Goal: Task Accomplishment & Management: Manage account settings

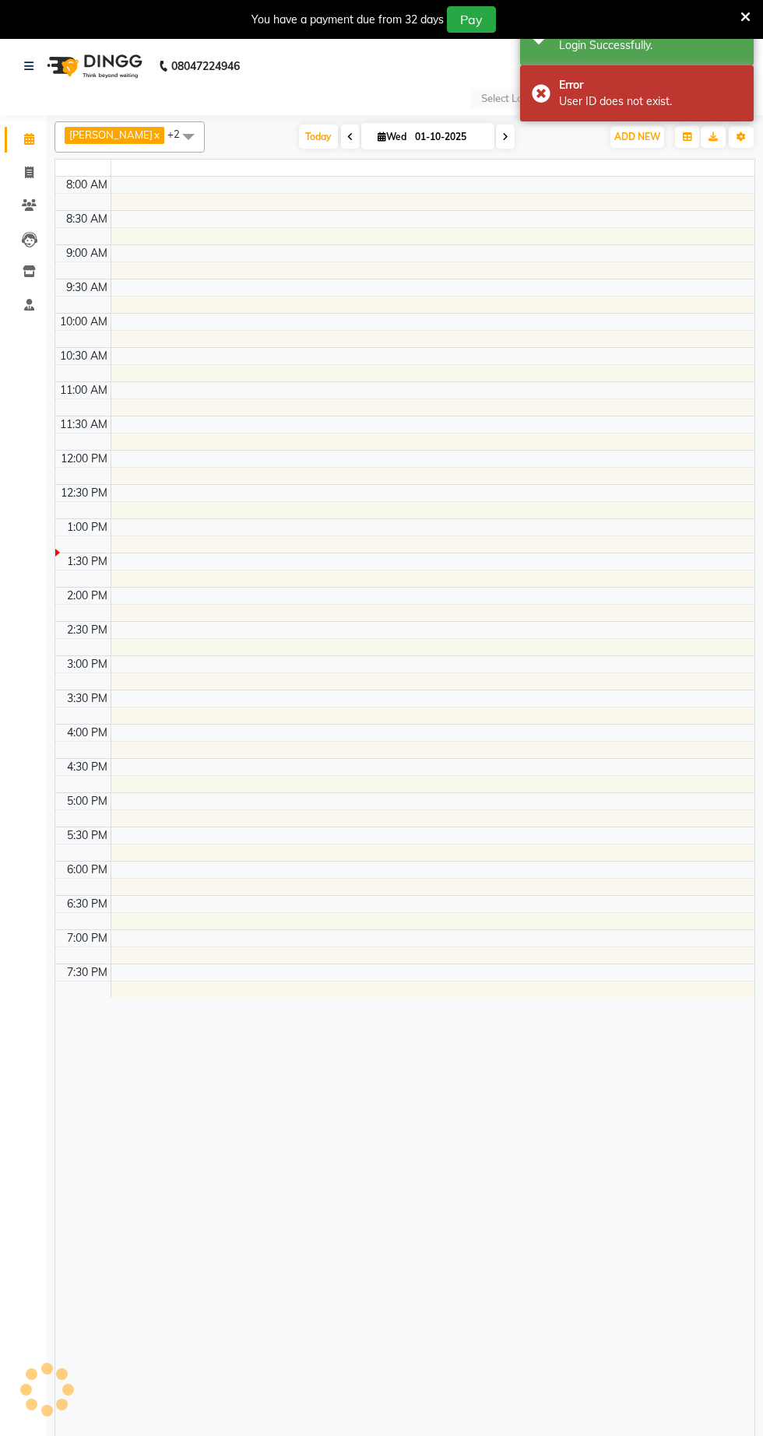
select select "en"
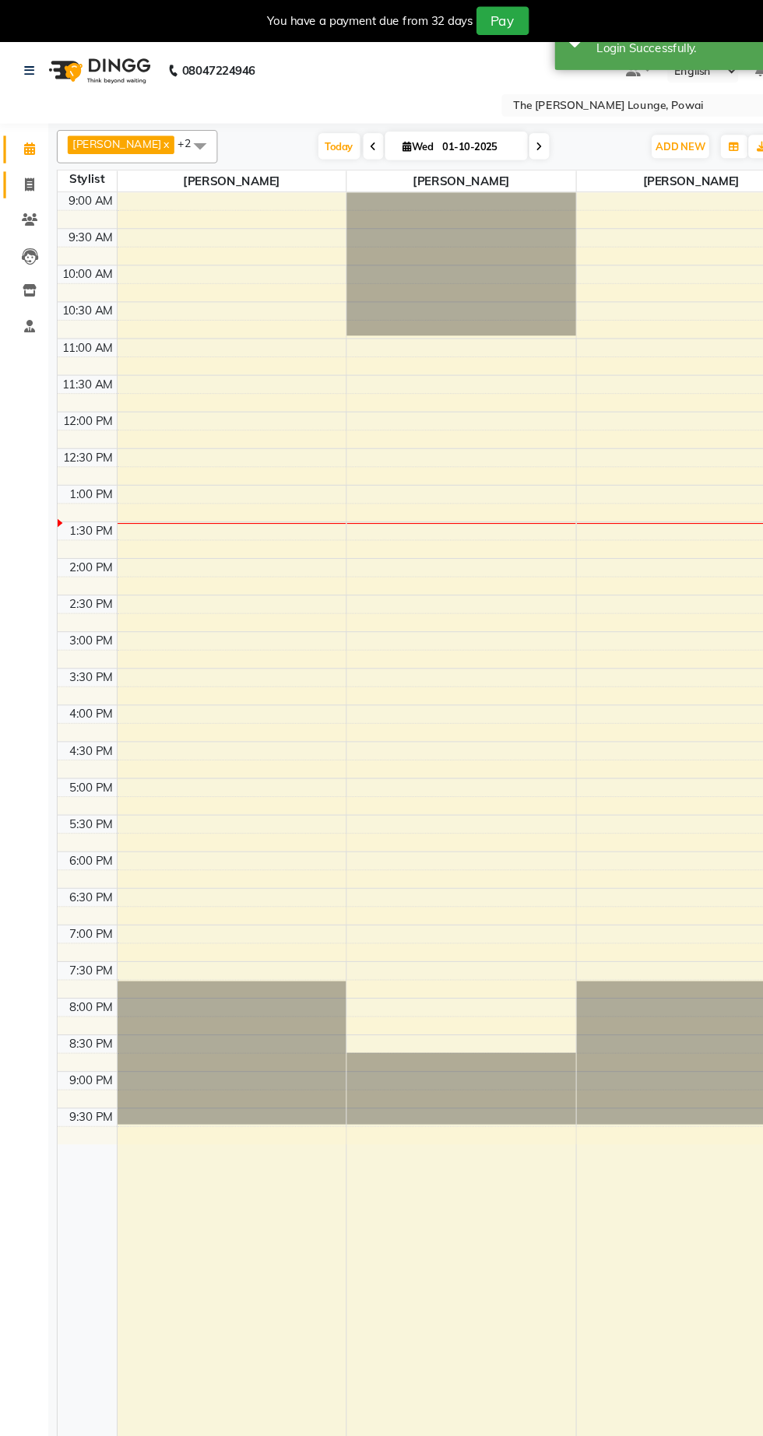
click at [34, 172] on span at bounding box center [29, 173] width 27 height 18
select select "service"
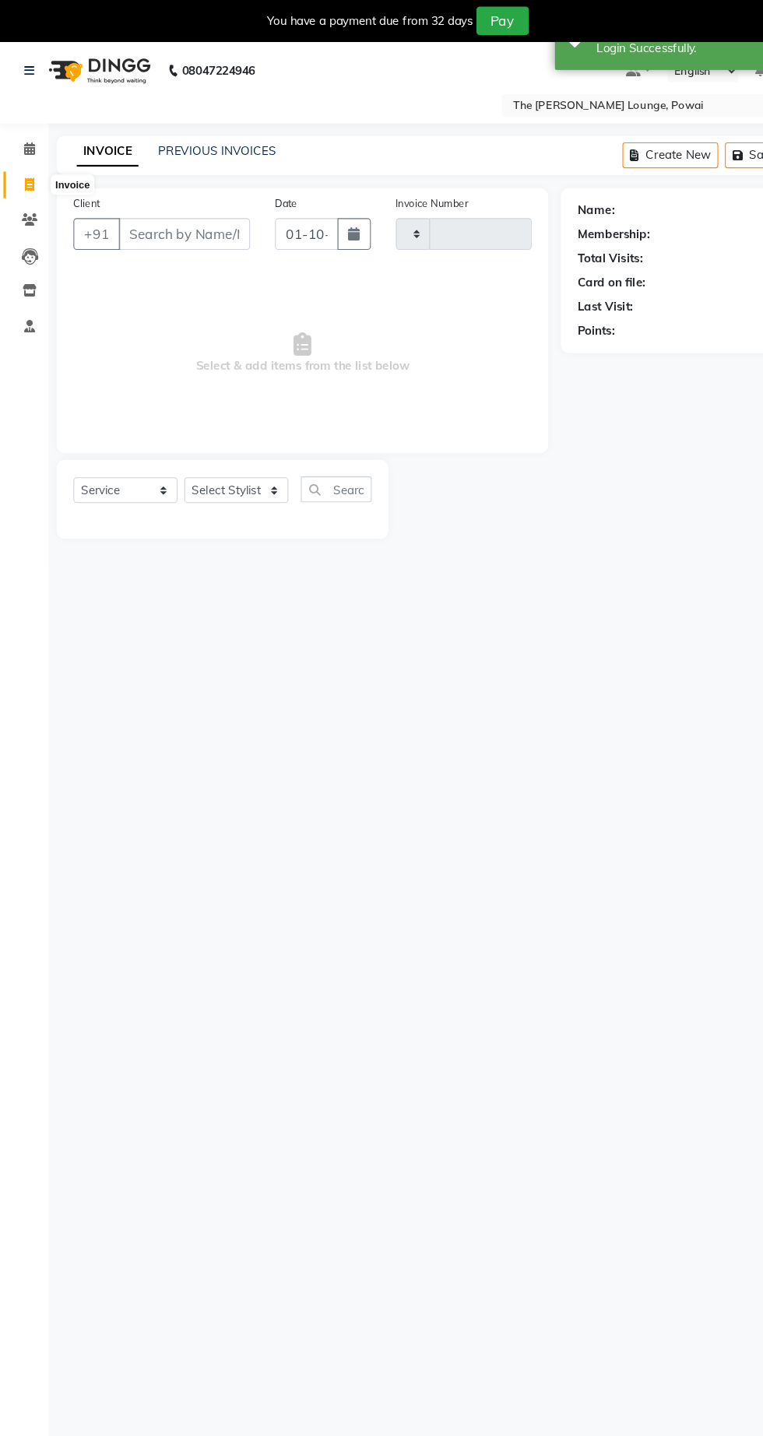
click at [191, 216] on input "Client" at bounding box center [173, 219] width 123 height 30
type input "1"
select select "7307"
type input "1417"
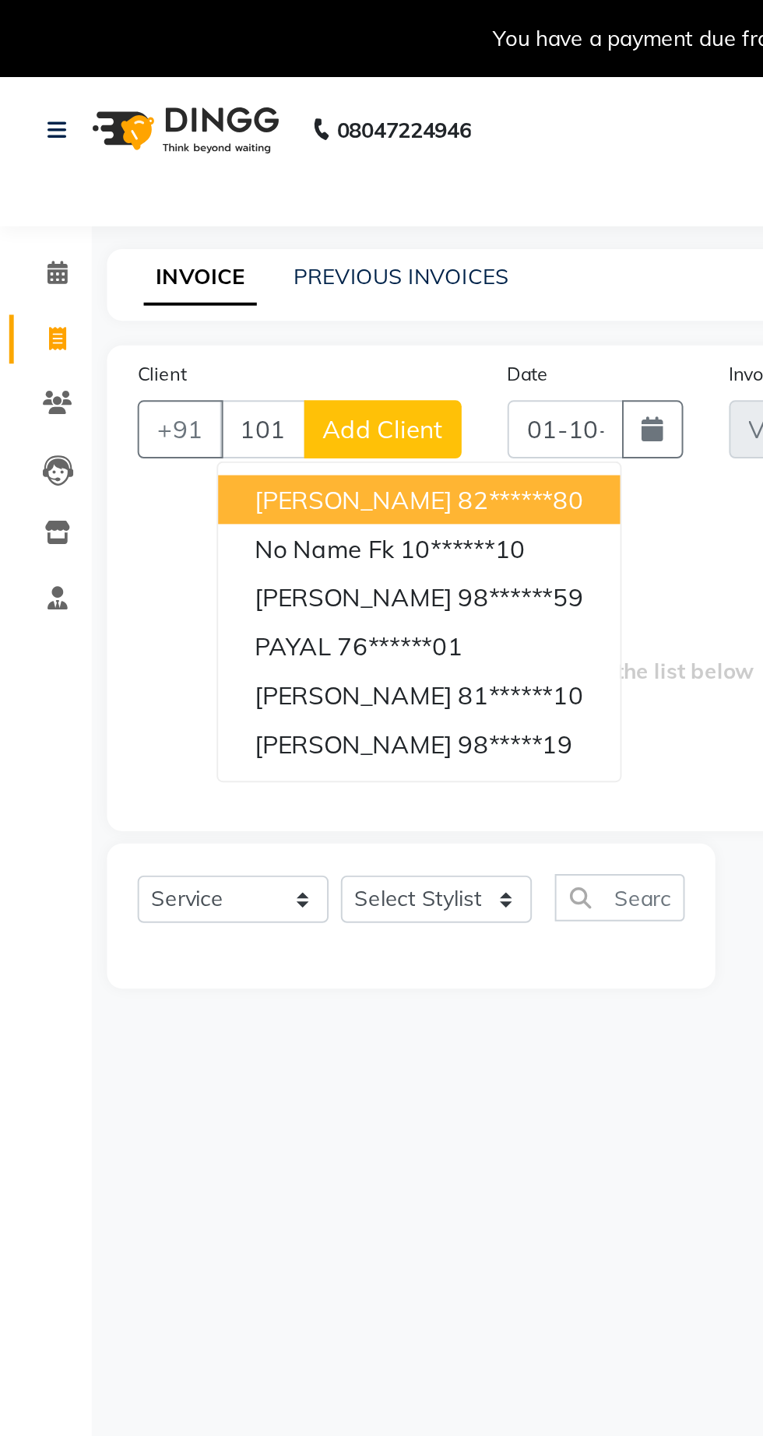
click at [233, 258] on ngb-highlight "82******80" at bounding box center [265, 255] width 64 height 16
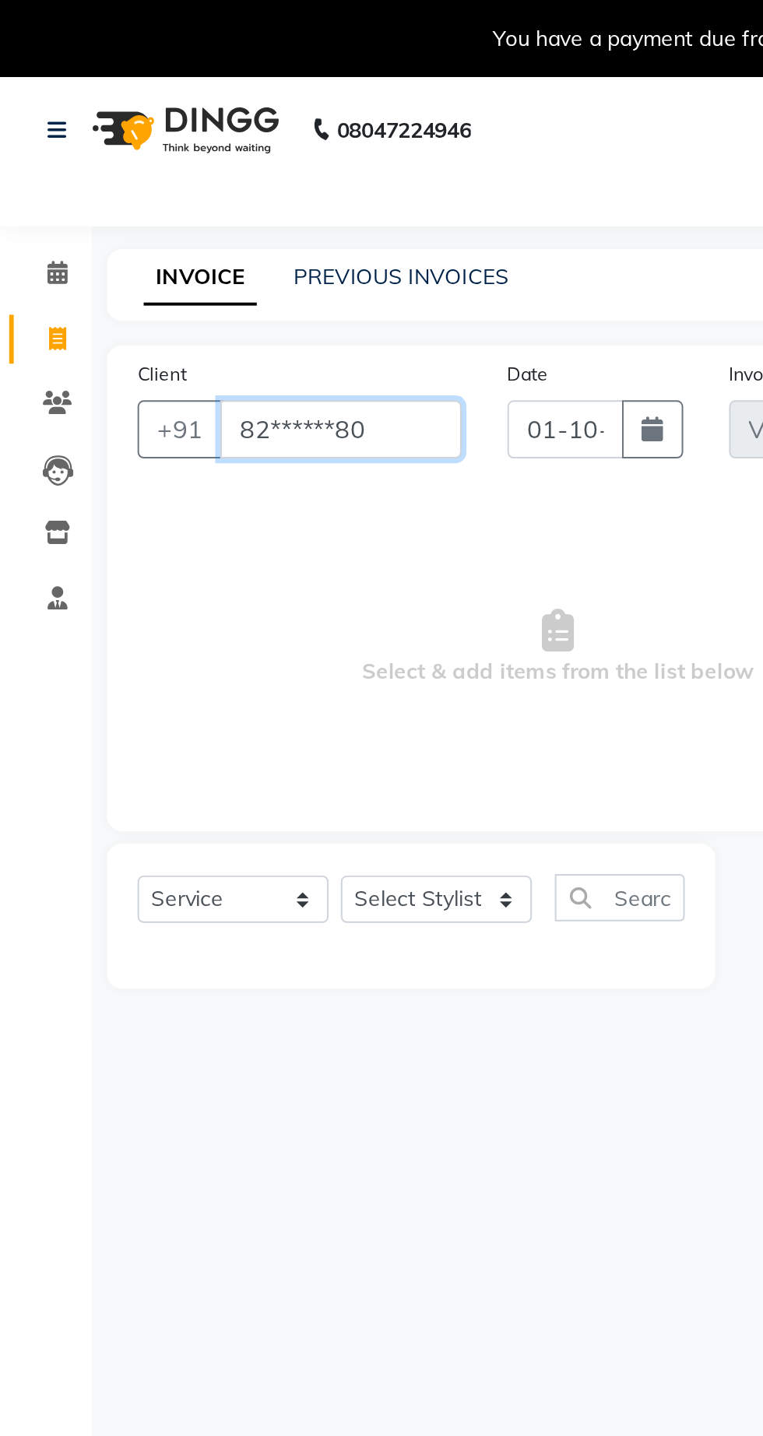
click at [200, 219] on input "82******80" at bounding box center [173, 219] width 123 height 30
type input "8"
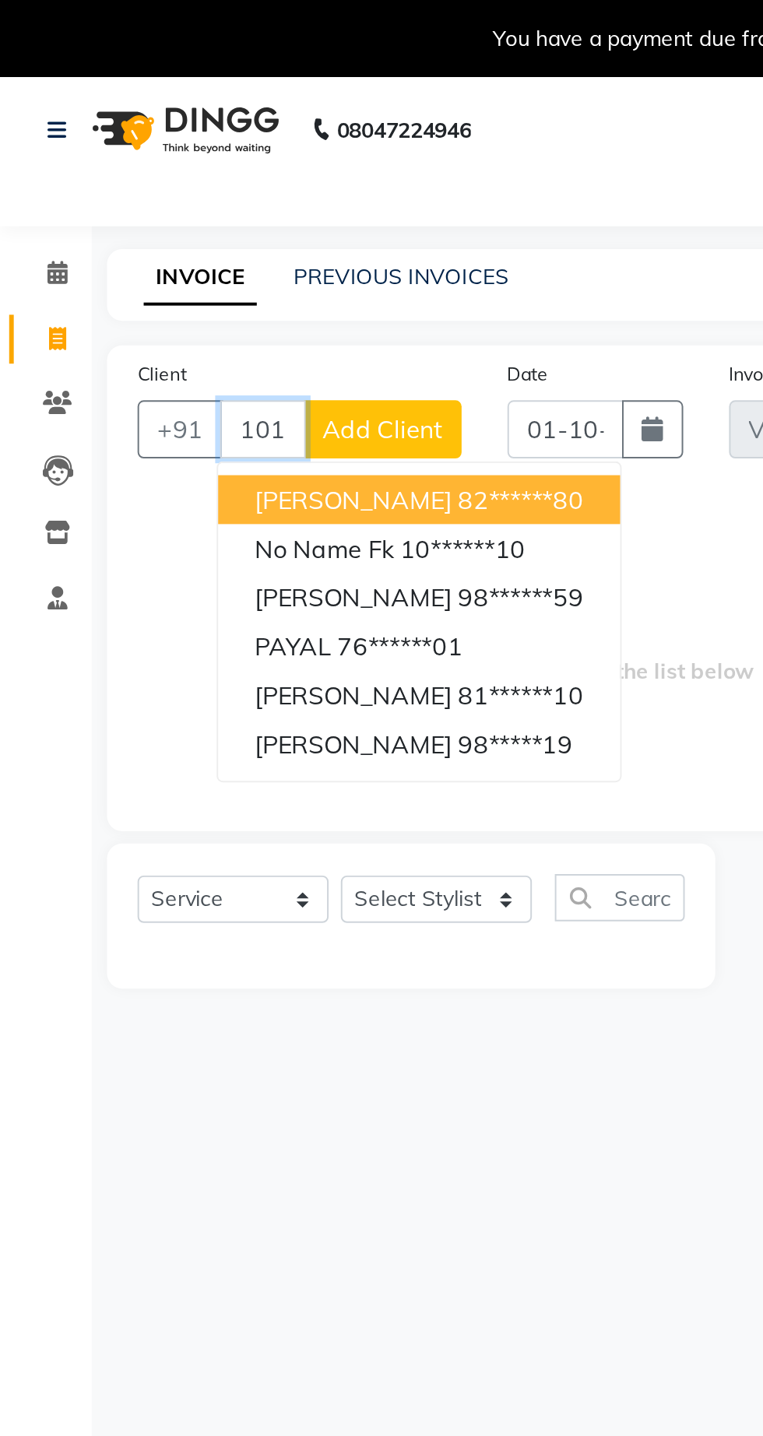
click at [233, 279] on ngb-highlight "10******10" at bounding box center [236, 280] width 64 height 16
type input "10******10"
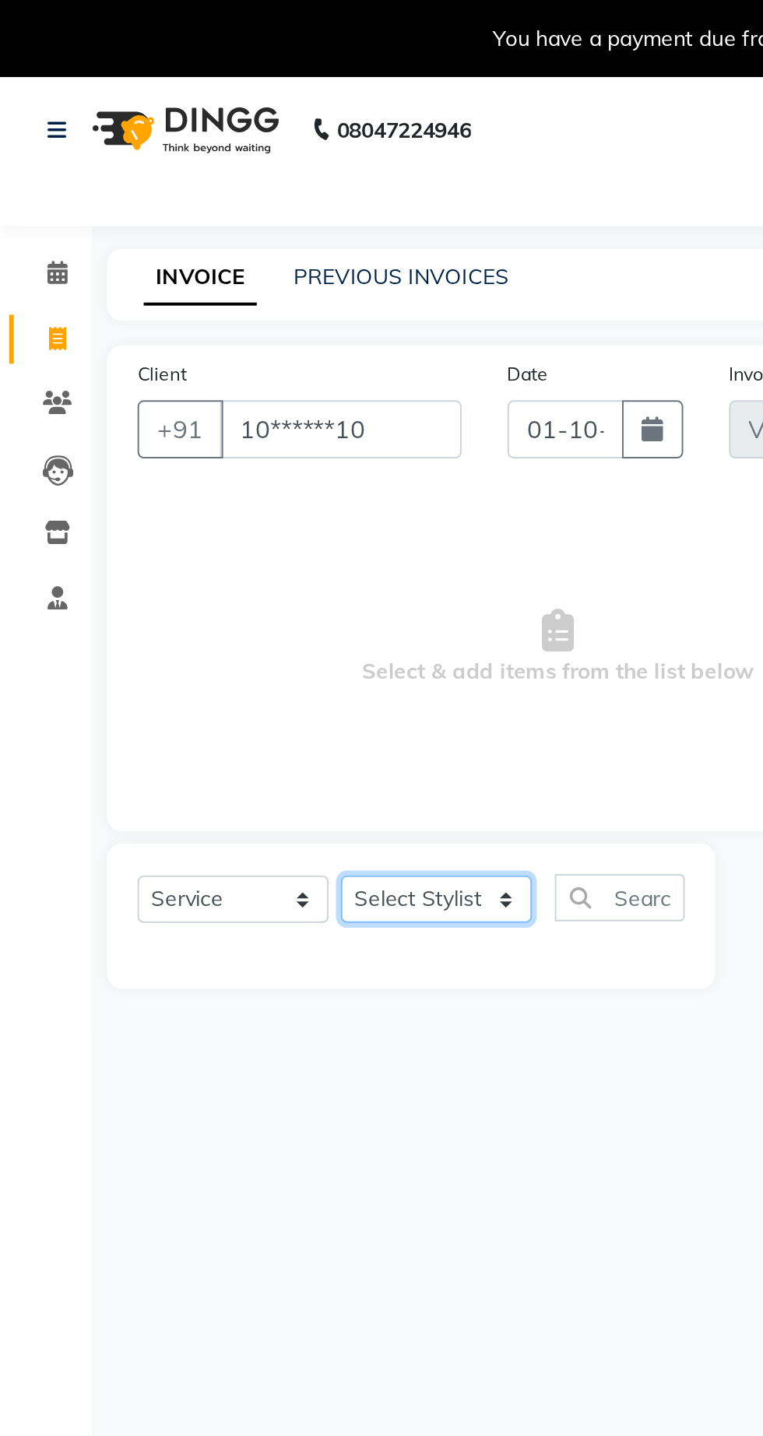
click at [238, 461] on select "Select Stylist Abhishek [PERSON_NAME] [PERSON_NAME] [PERSON_NAME] [PERSON_NAME]…" at bounding box center [222, 458] width 97 height 24
select select "62667"
click at [174, 446] on select "Select Stylist Abhishek [PERSON_NAME] [PERSON_NAME] [PERSON_NAME] [PERSON_NAME]…" at bounding box center [222, 458] width 97 height 24
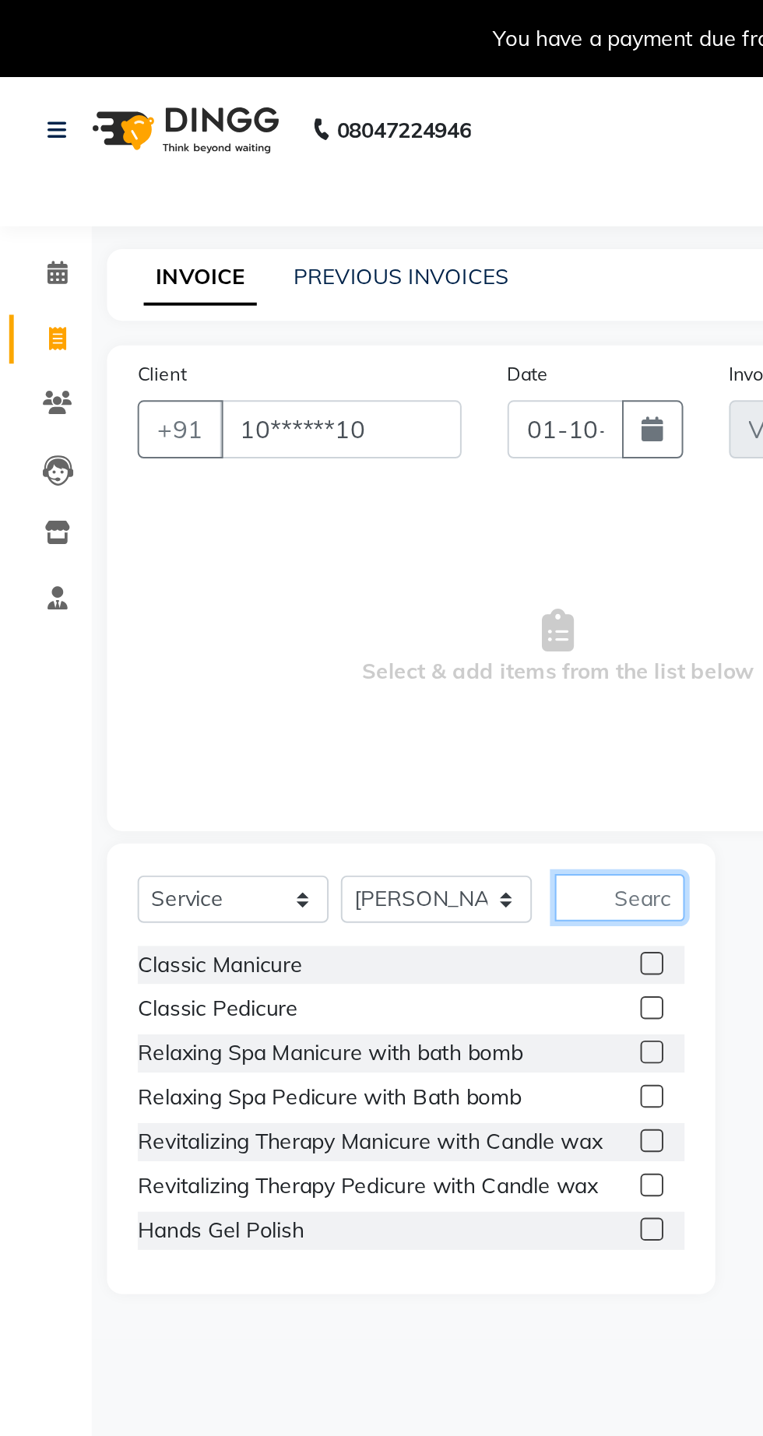
click at [331, 453] on input "text" at bounding box center [315, 457] width 66 height 24
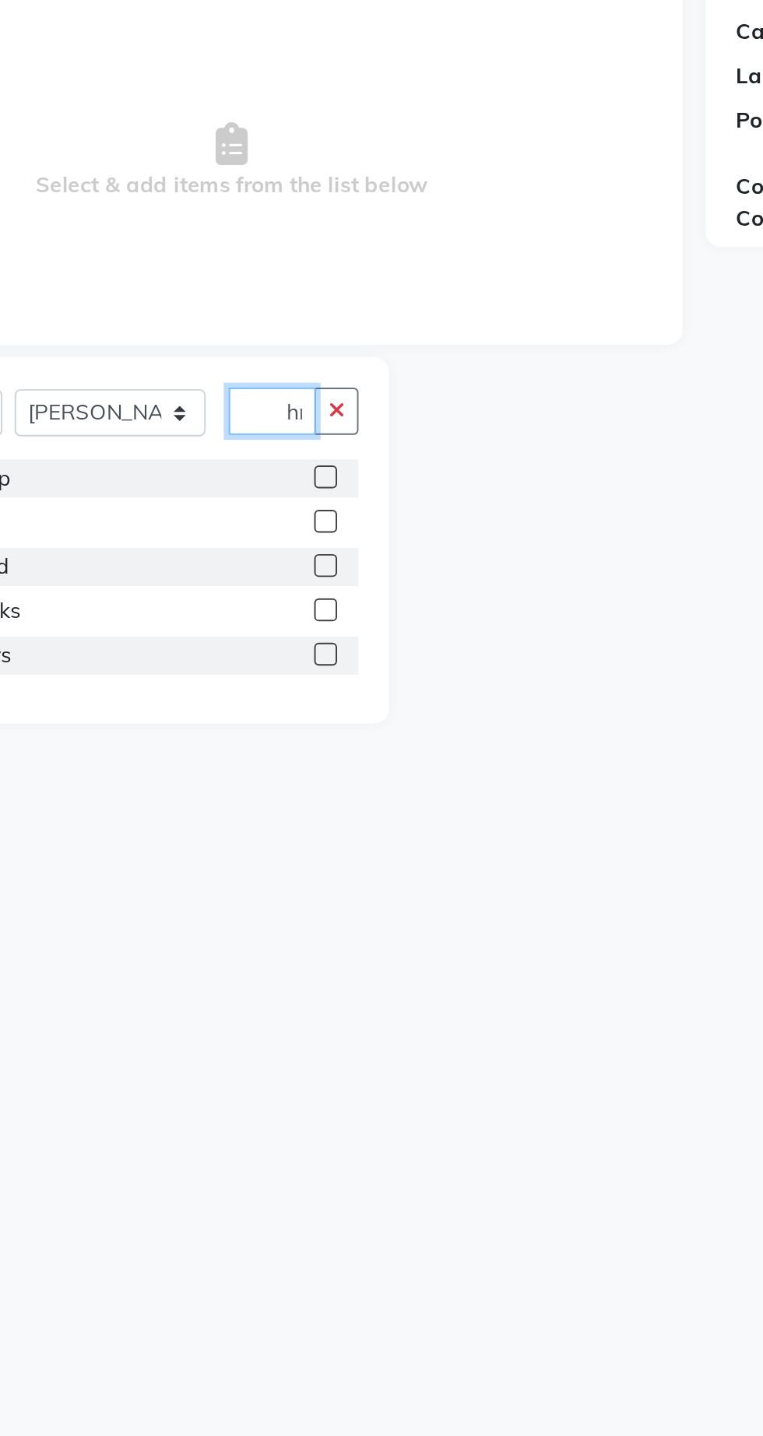
scroll to position [0, 13]
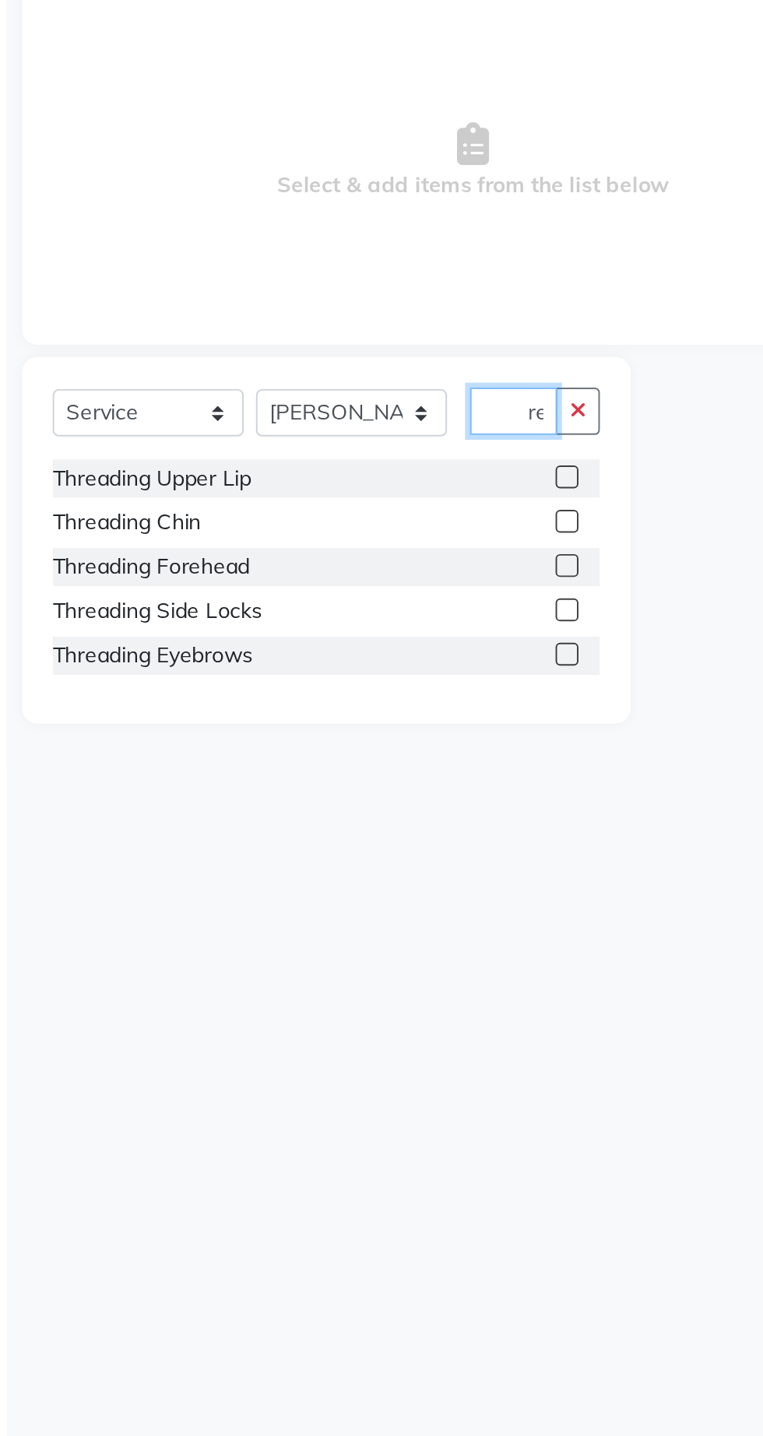
type input "Thre"
click at [330, 489] on label at bounding box center [332, 491] width 12 height 12
click at [330, 489] on input "checkbox" at bounding box center [331, 491] width 10 height 10
checkbox input "true"
click at [330, 586] on label at bounding box center [332, 581] width 12 height 12
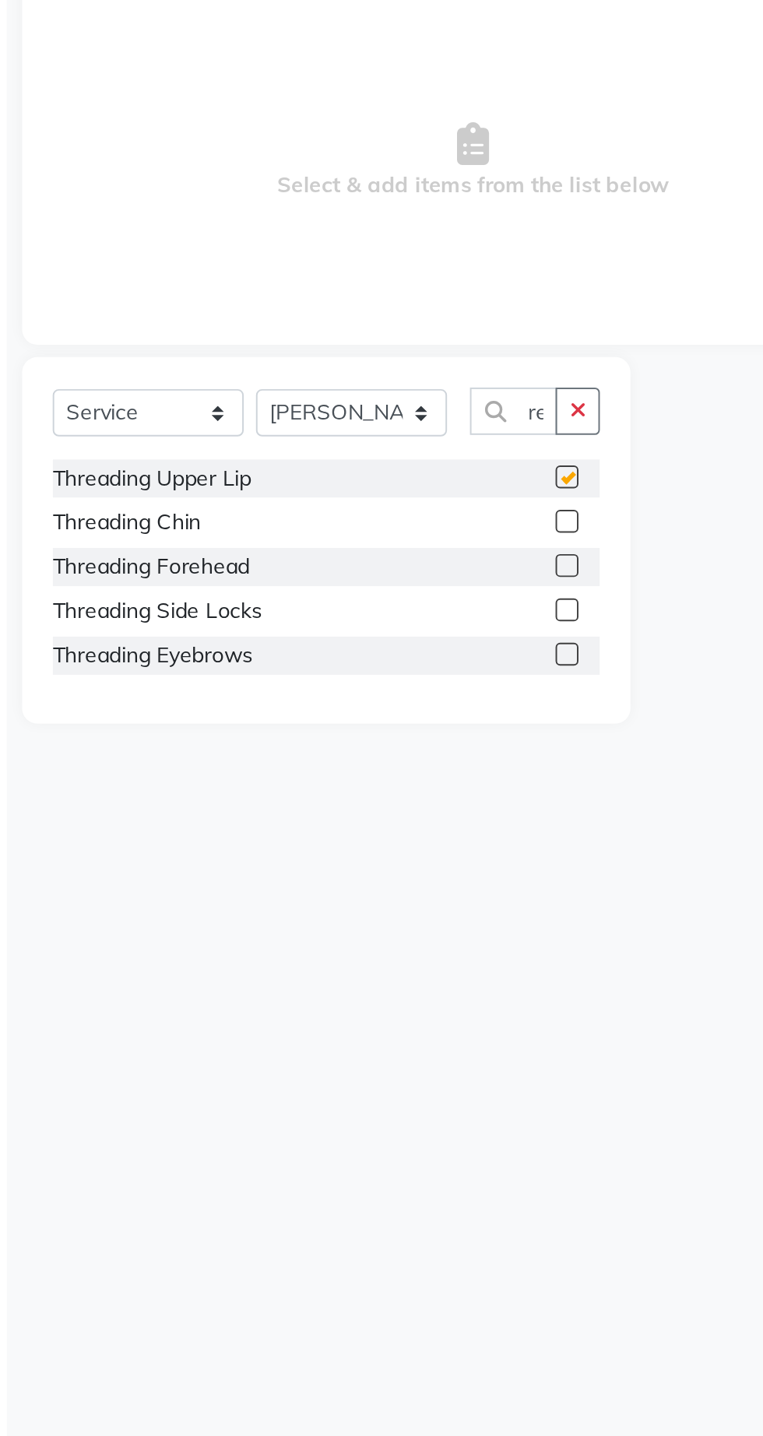
click at [330, 586] on input "checkbox" at bounding box center [331, 582] width 10 height 10
checkbox input "true"
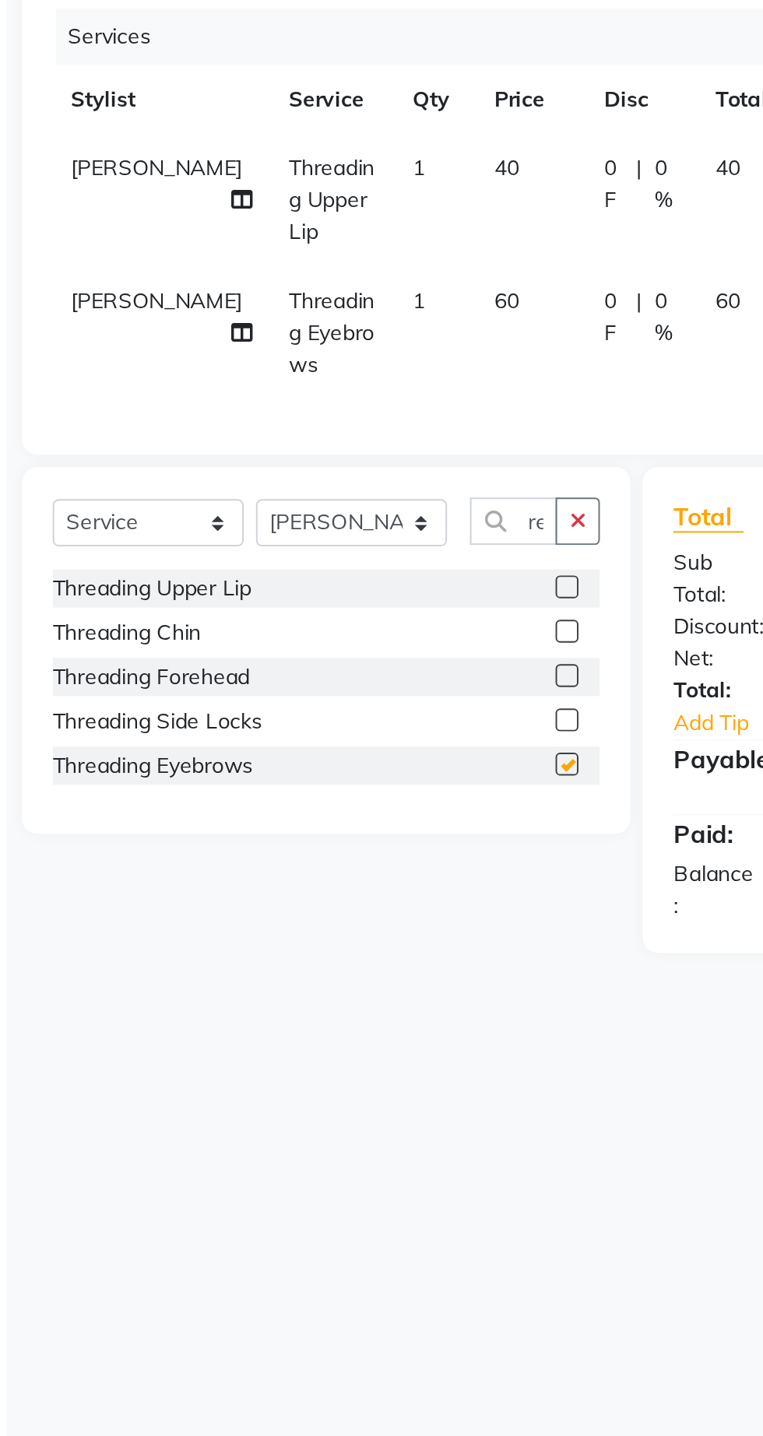
checkbox input "false"
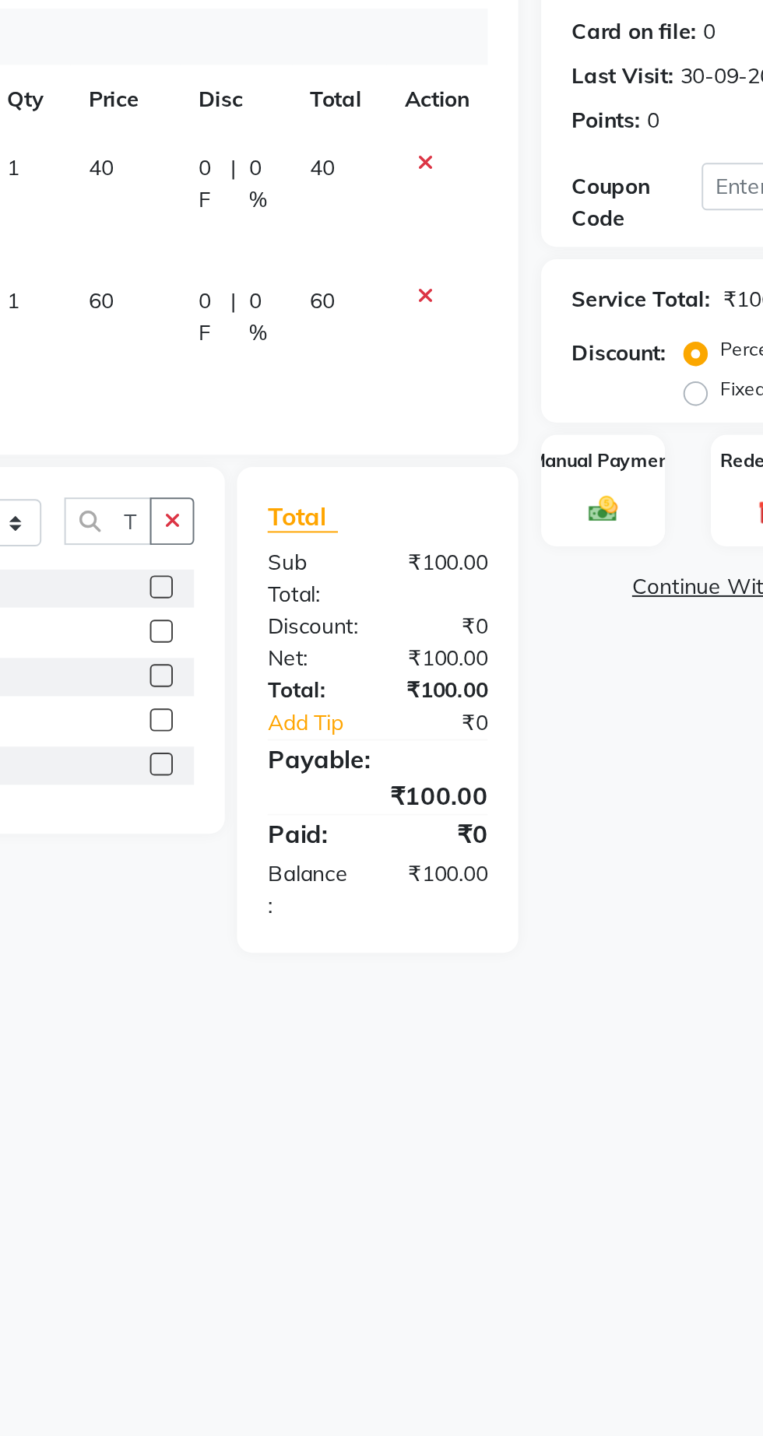
click at [556, 507] on img at bounding box center [557, 507] width 24 height 17
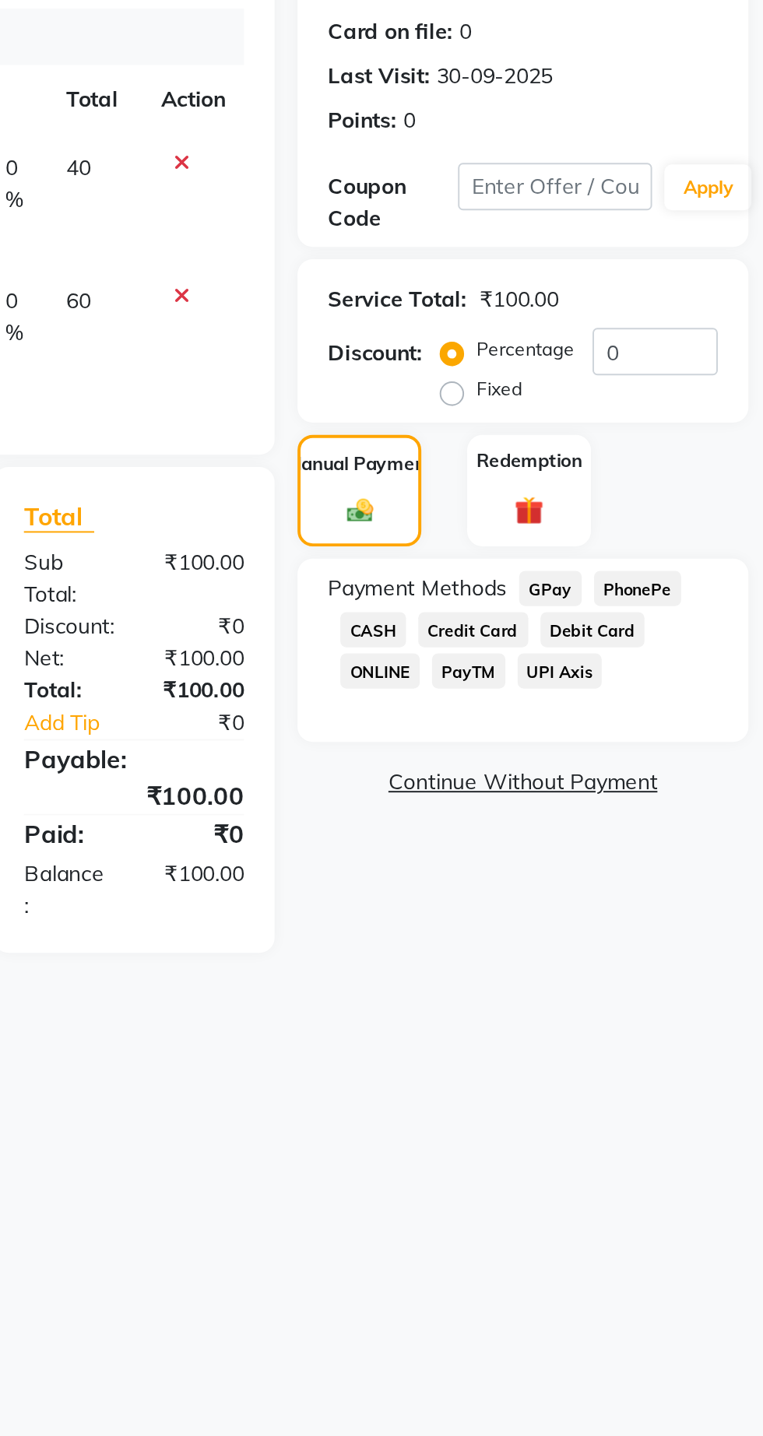
click at [569, 566] on span "CASH" at bounding box center [563, 568] width 33 height 18
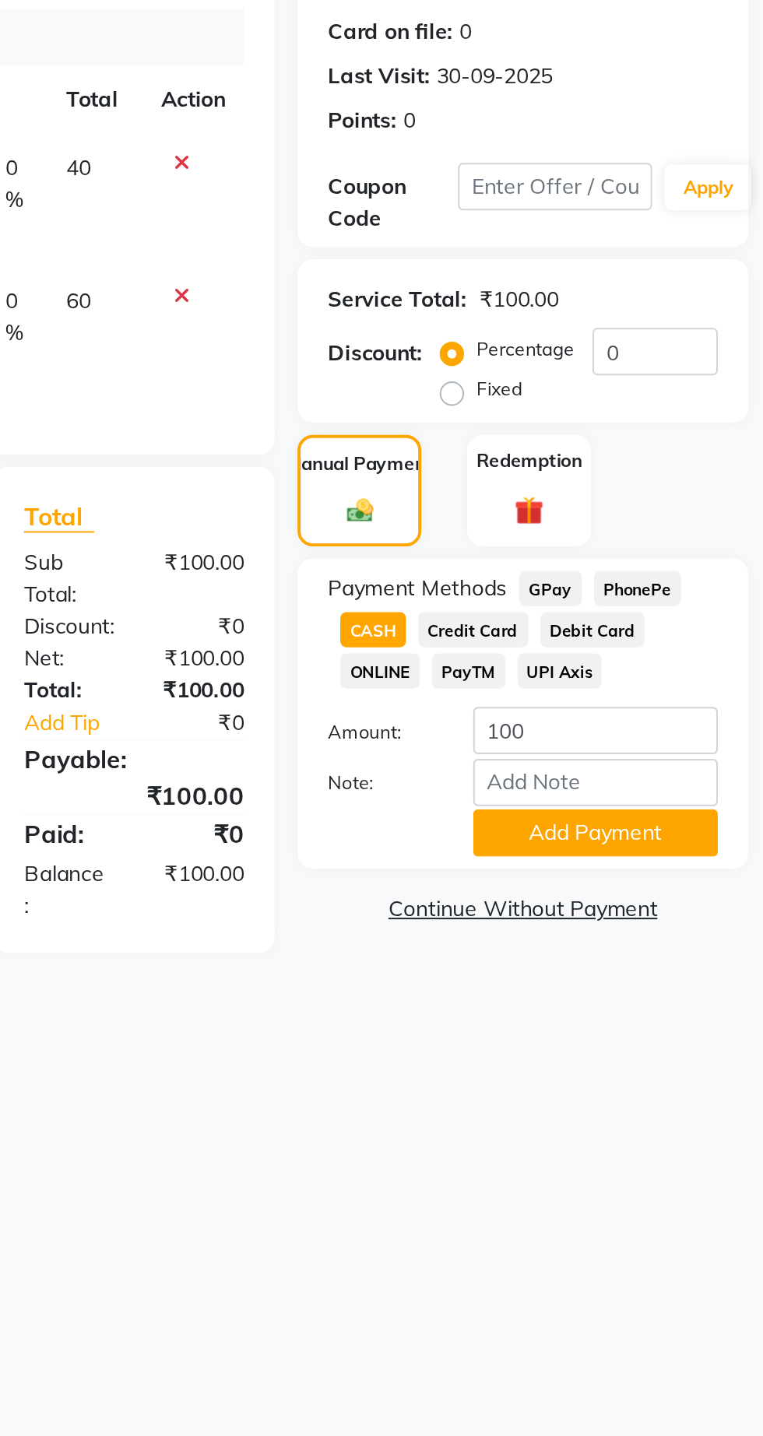
click at [673, 671] on button "Add Payment" at bounding box center [677, 672] width 124 height 24
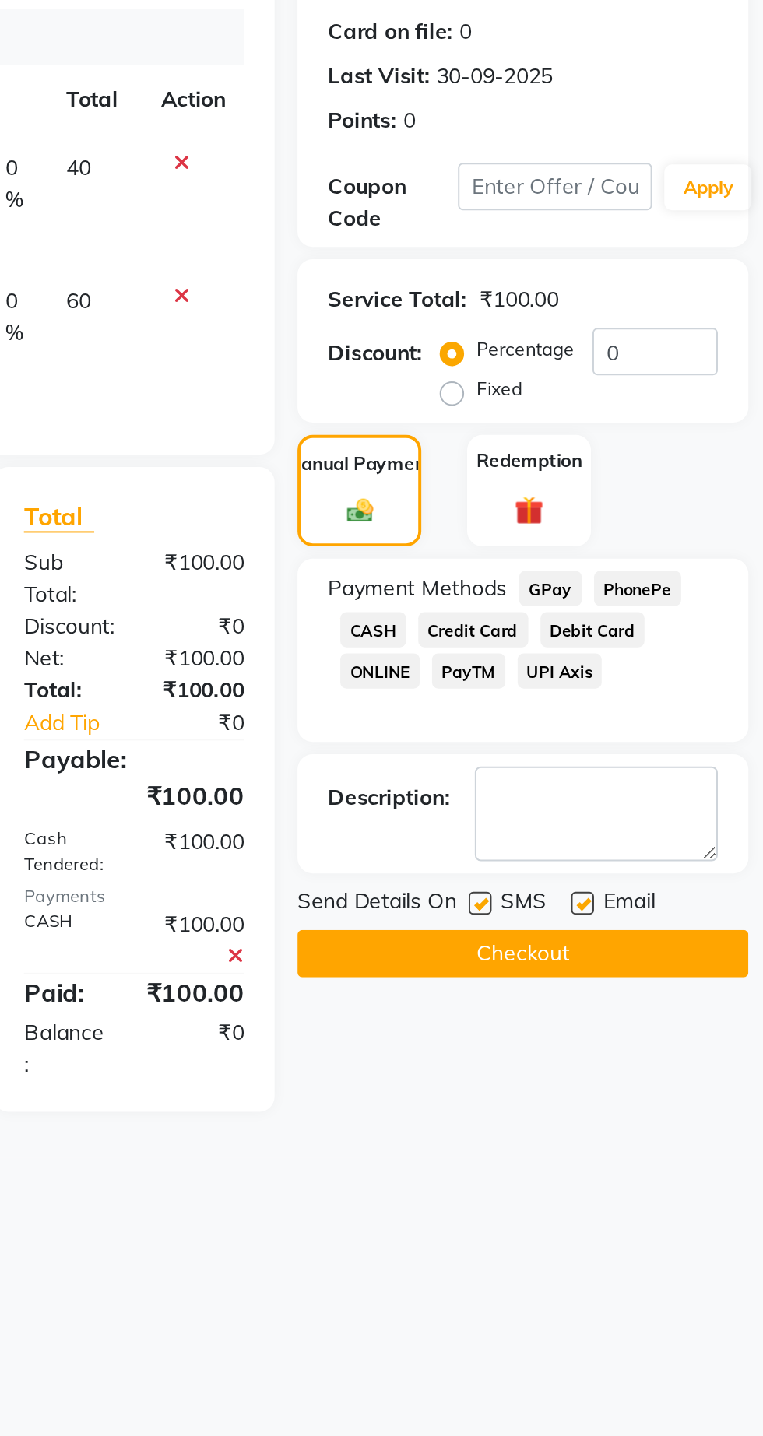
click at [657, 737] on button "Checkout" at bounding box center [640, 733] width 230 height 24
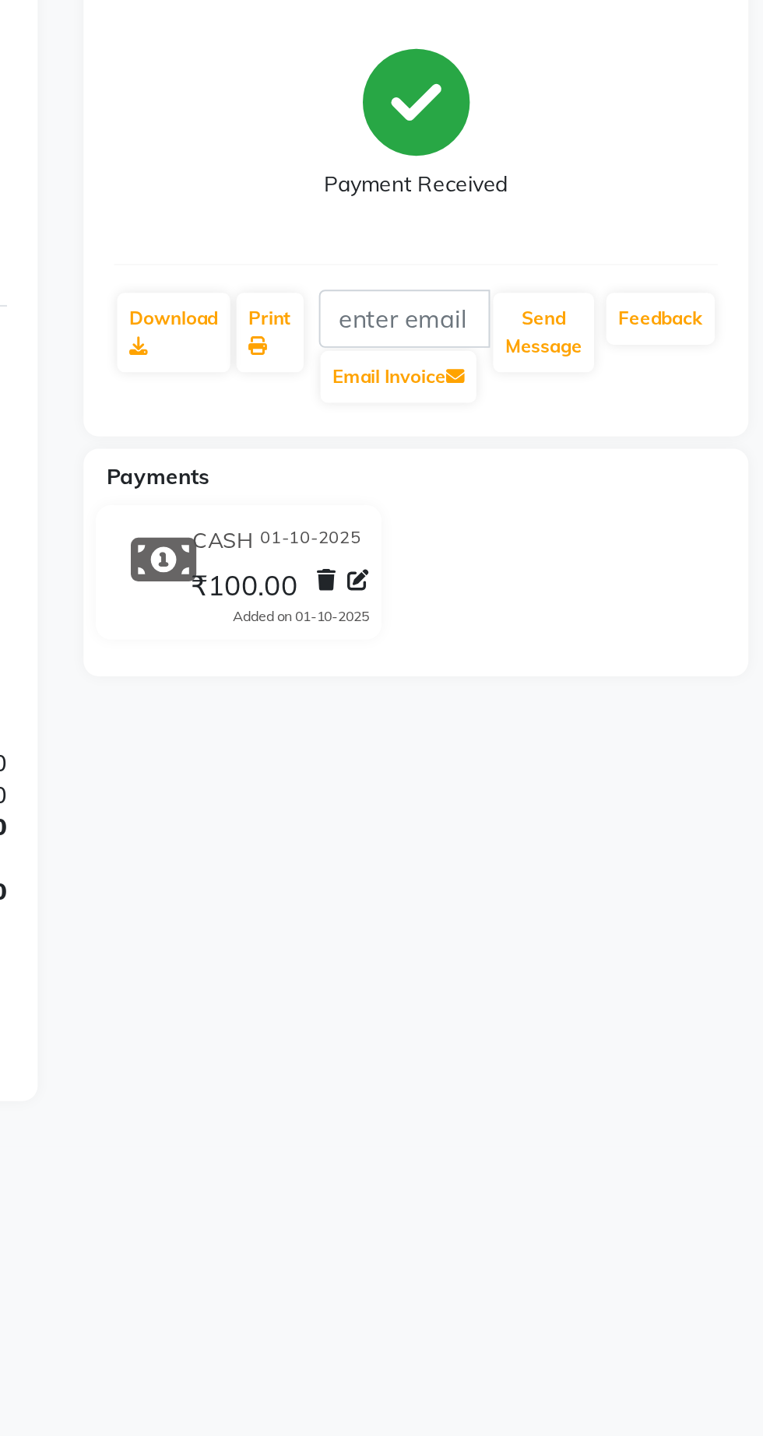
select select "service"
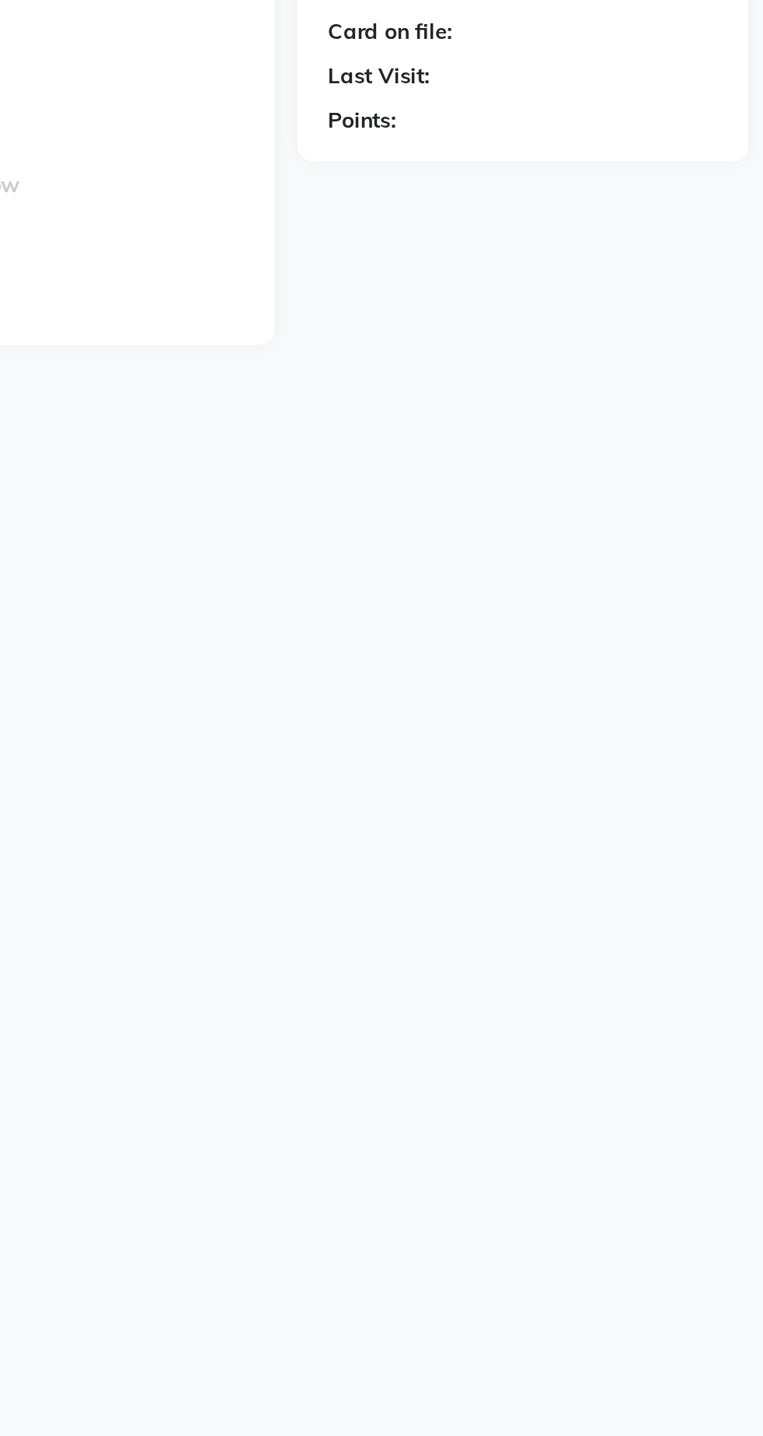
select select "7307"
type input "1418"
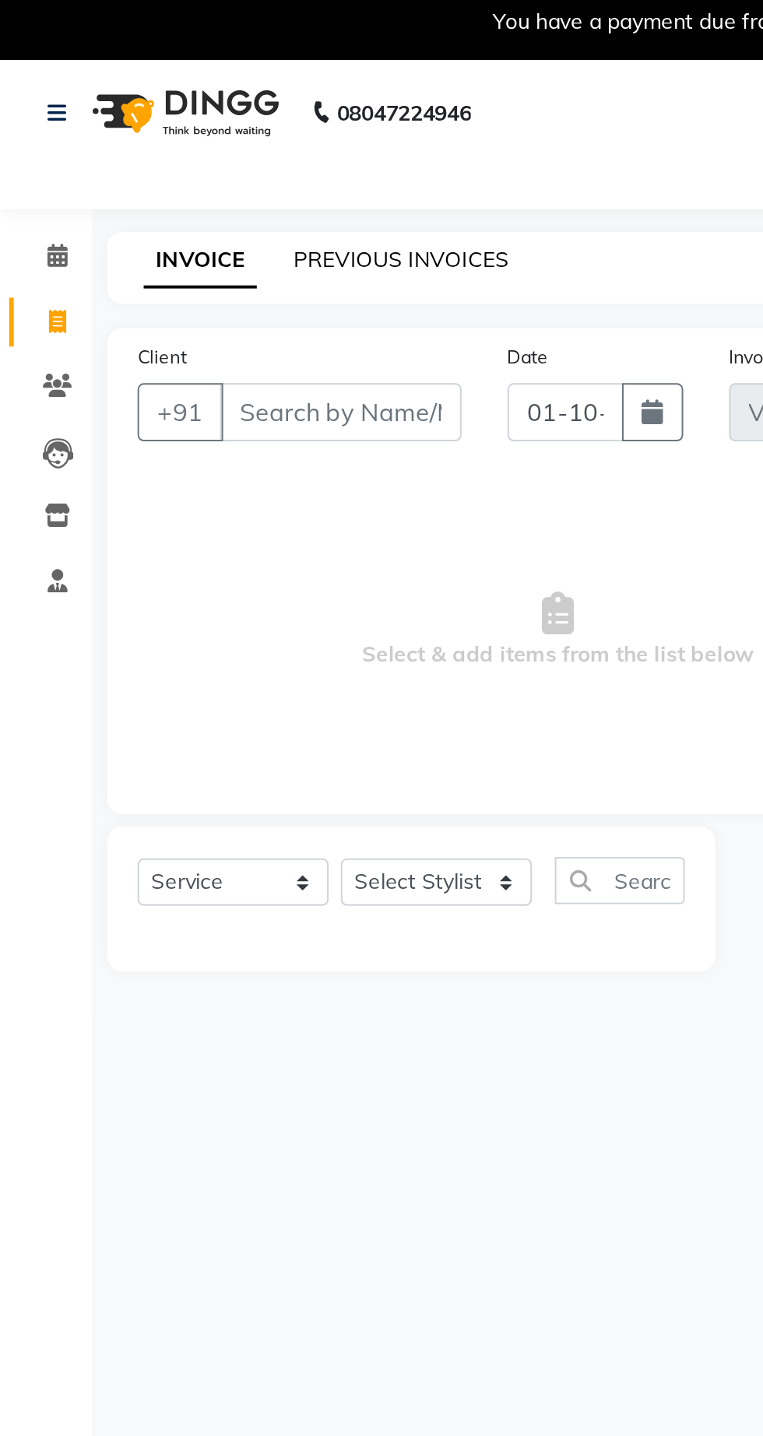
click at [209, 135] on link "PREVIOUS INVOICES" at bounding box center [204, 141] width 110 height 14
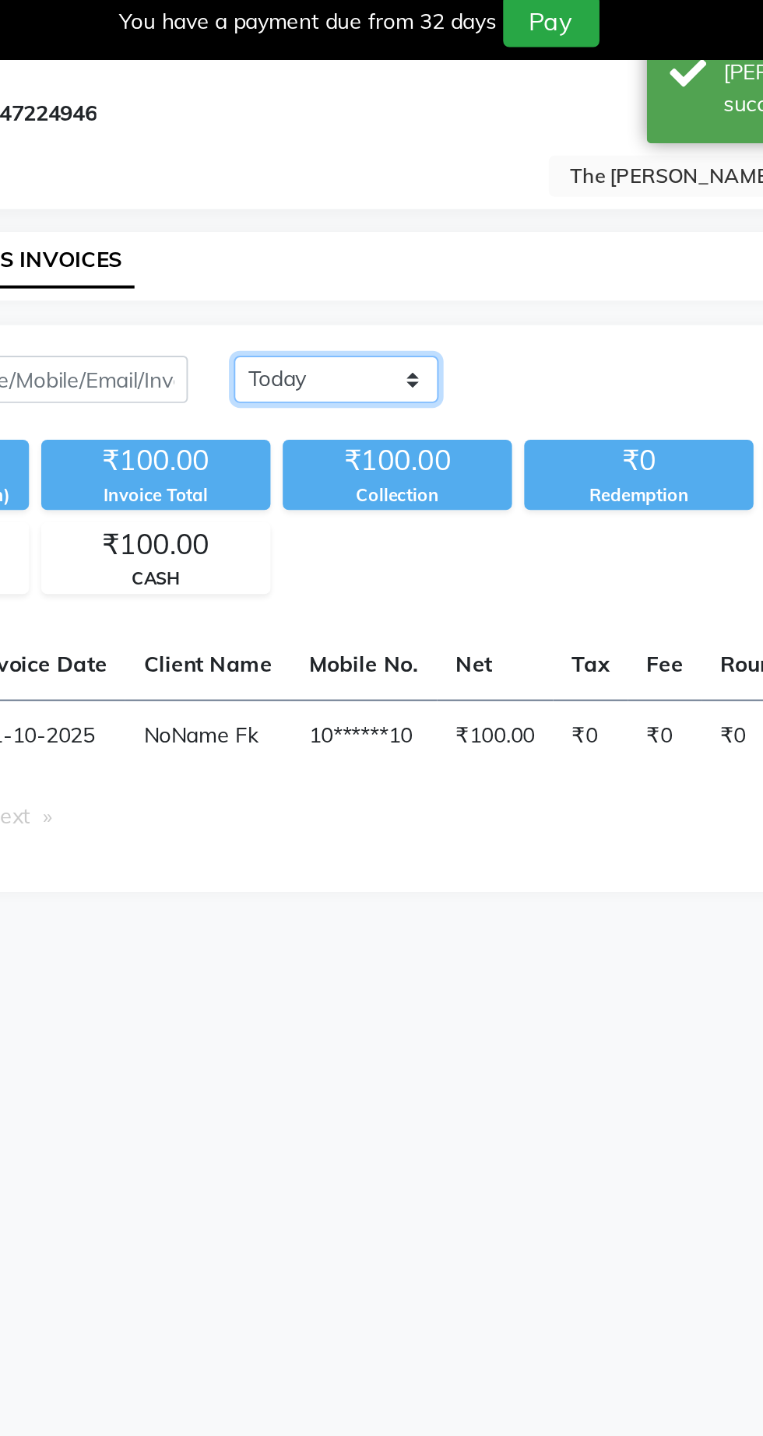
click at [392, 194] on select "[DATE] [DATE] Custom Range" at bounding box center [362, 202] width 104 height 24
select select "[DATE]"
click at [310, 190] on select "[DATE] [DATE] Custom Range" at bounding box center [362, 202] width 104 height 24
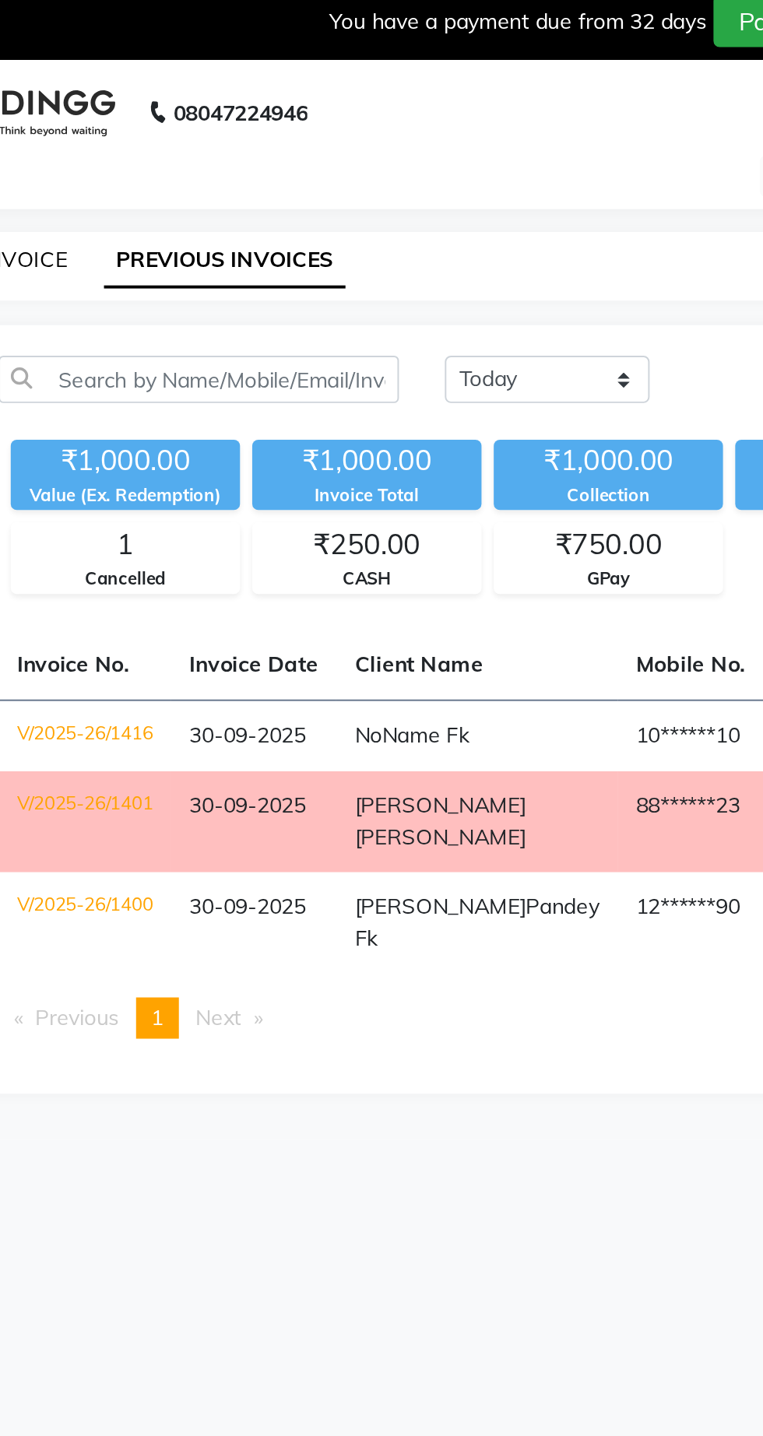
click at [103, 137] on link "INVOICE" at bounding box center [95, 141] width 44 height 14
select select "service"
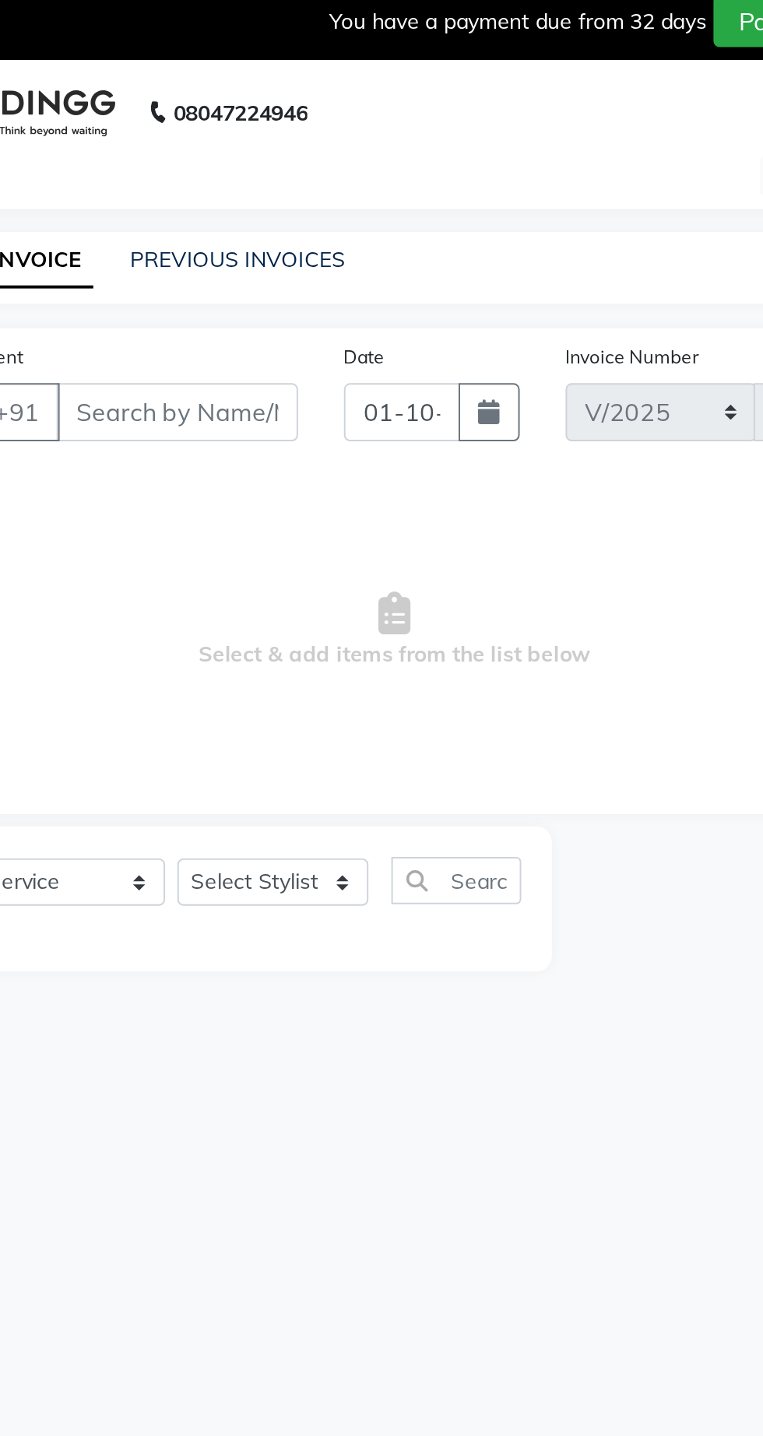
select select "7307"
type input "1418"
click at [289, 221] on input "01-10-2025" at bounding box center [287, 219] width 59 height 30
select select "10"
select select "2025"
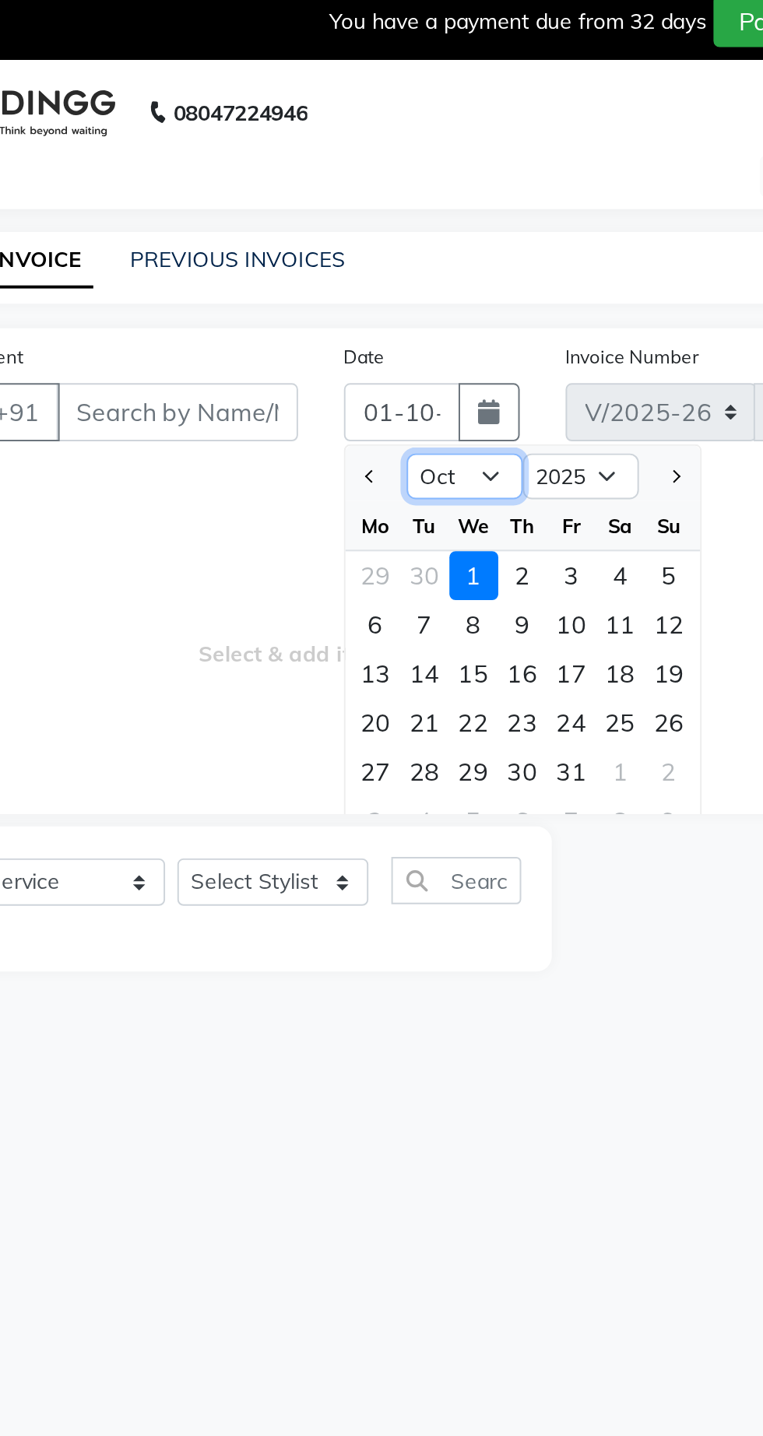
click at [331, 252] on select "Jan Feb Mar Apr May Jun [DATE] Aug Sep Oct Nov Dec" at bounding box center [319, 251] width 59 height 23
select select "9"
click at [290, 240] on select "Jan Feb Mar Apr May Jun [DATE] Aug Sep Oct Nov Dec" at bounding box center [319, 251] width 59 height 23
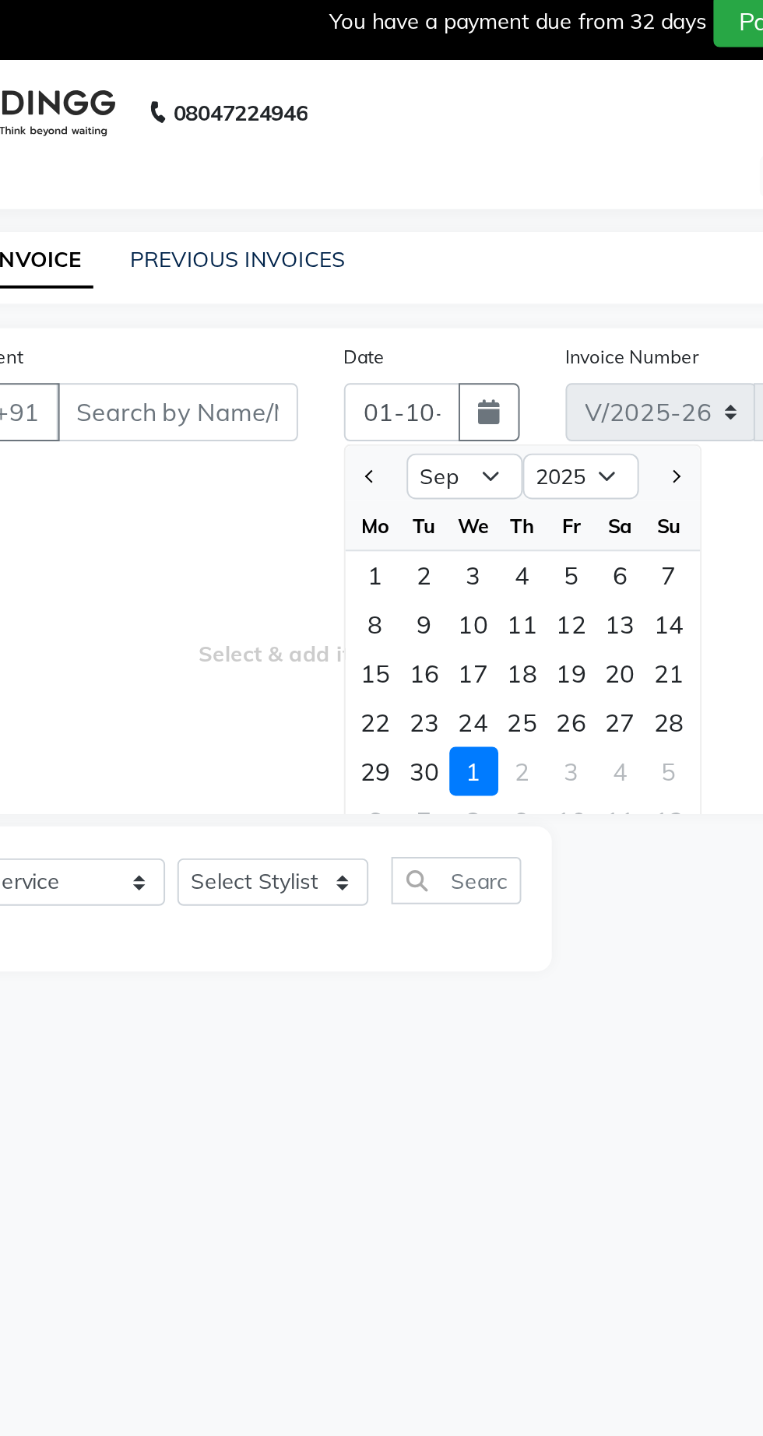
click at [300, 396] on div "30" at bounding box center [299, 401] width 25 height 25
type input "30-09-2025"
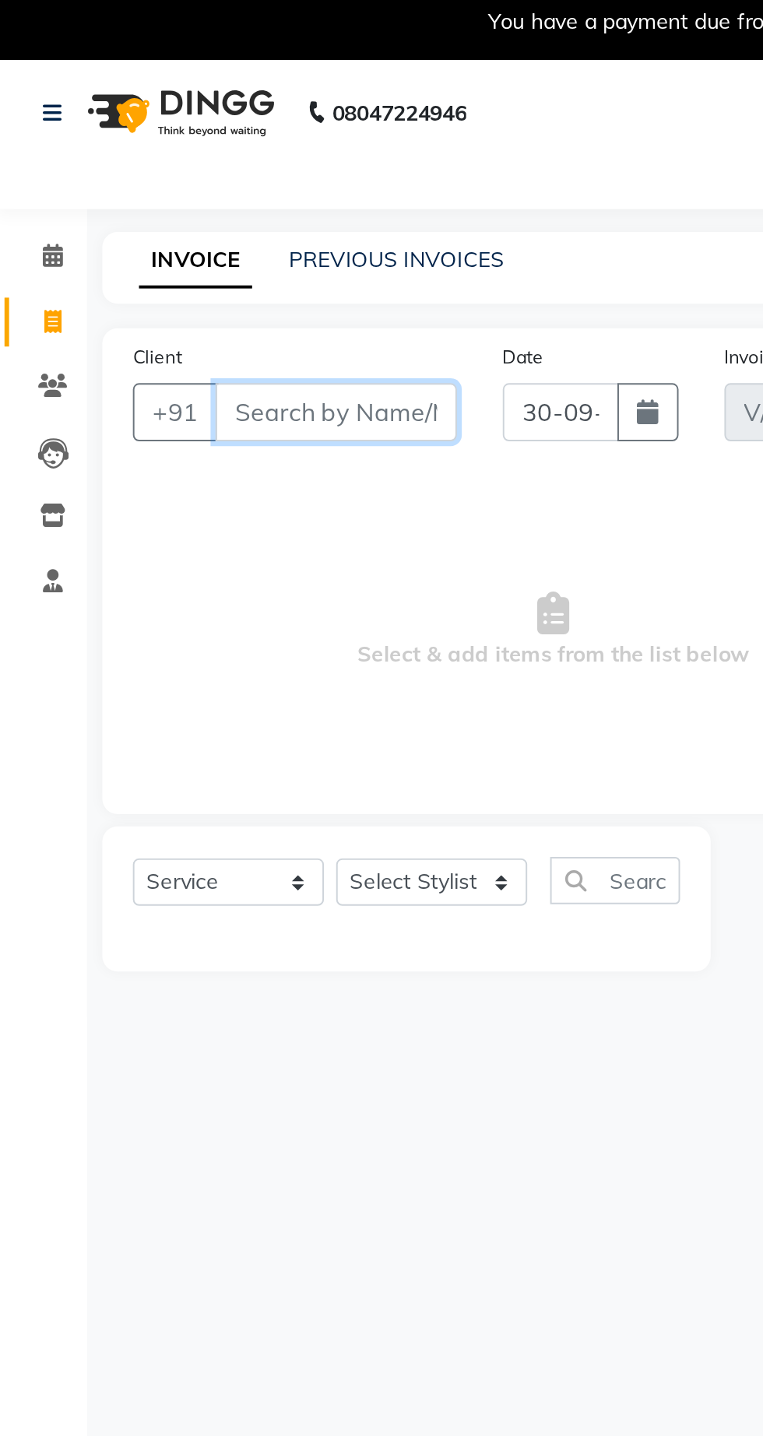
click at [177, 216] on input "Client" at bounding box center [173, 219] width 123 height 30
type input "r"
click at [177, 216] on input "Client" at bounding box center [173, 219] width 123 height 30
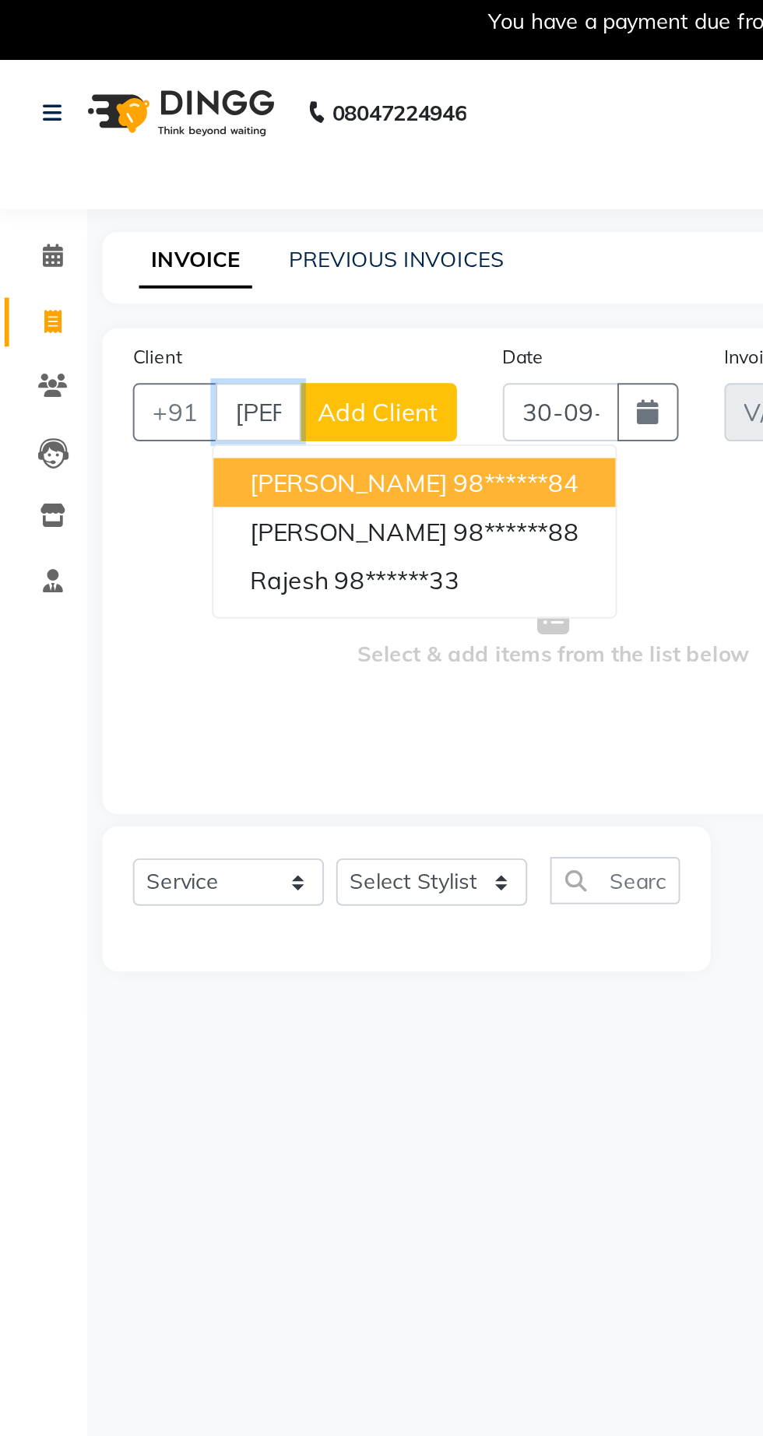
click at [243, 283] on ngb-highlight "98******88" at bounding box center [265, 280] width 64 height 16
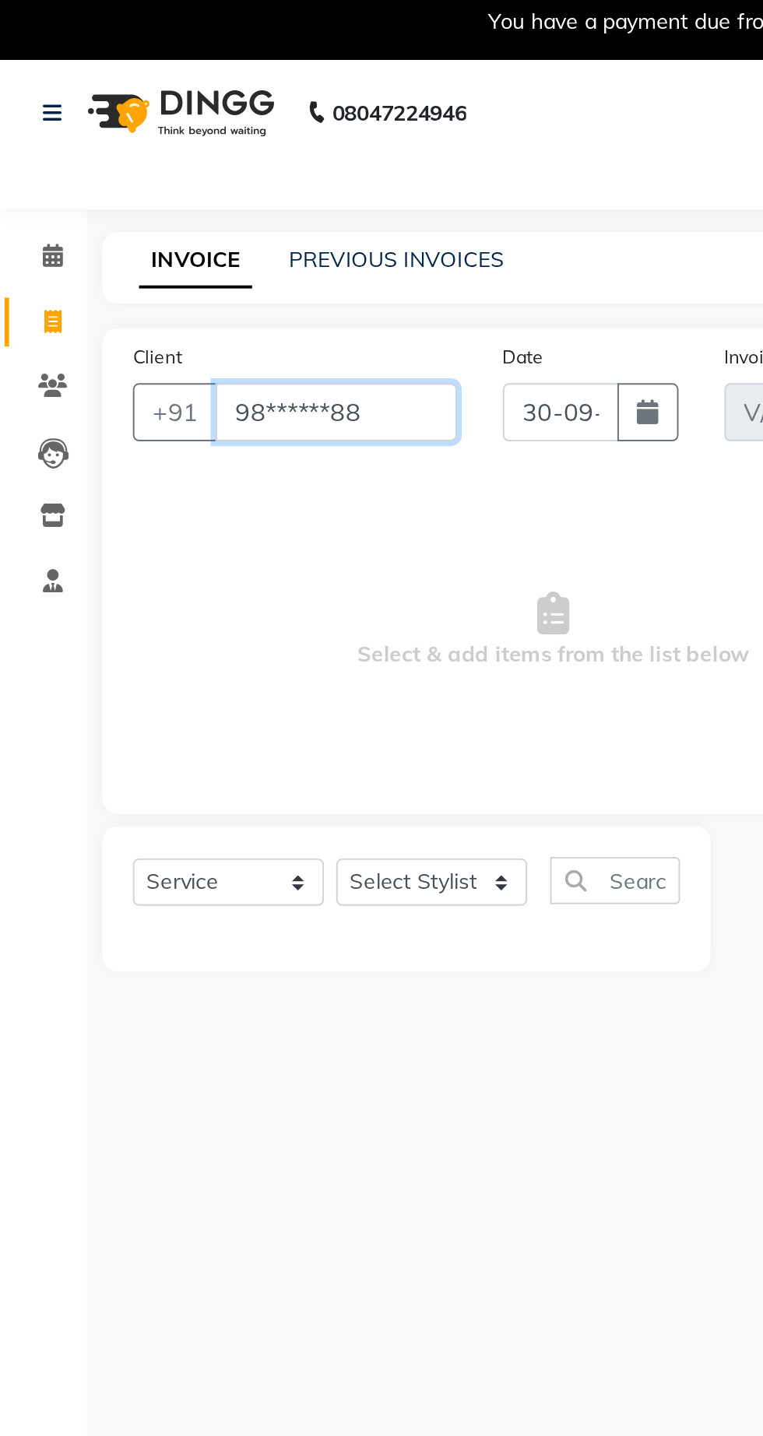
type input "98******88"
click at [222, 461] on select "Select Stylist Abhishek [PERSON_NAME] [PERSON_NAME] [PERSON_NAME] [PERSON_NAME]…" at bounding box center [222, 458] width 97 height 24
select select "93331"
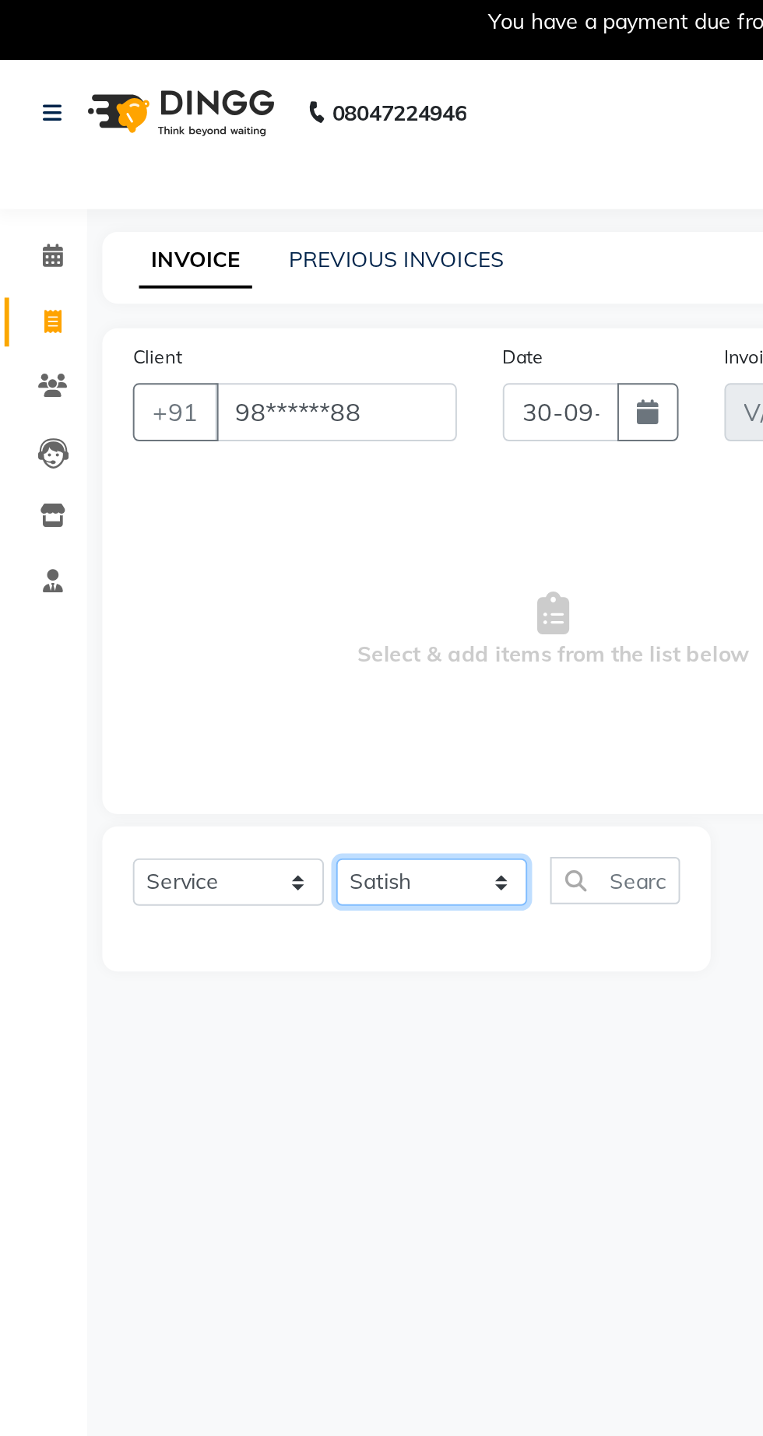
click at [174, 446] on select "Select Stylist Abhishek [PERSON_NAME] [PERSON_NAME] [PERSON_NAME] [PERSON_NAME]…" at bounding box center [222, 458] width 97 height 24
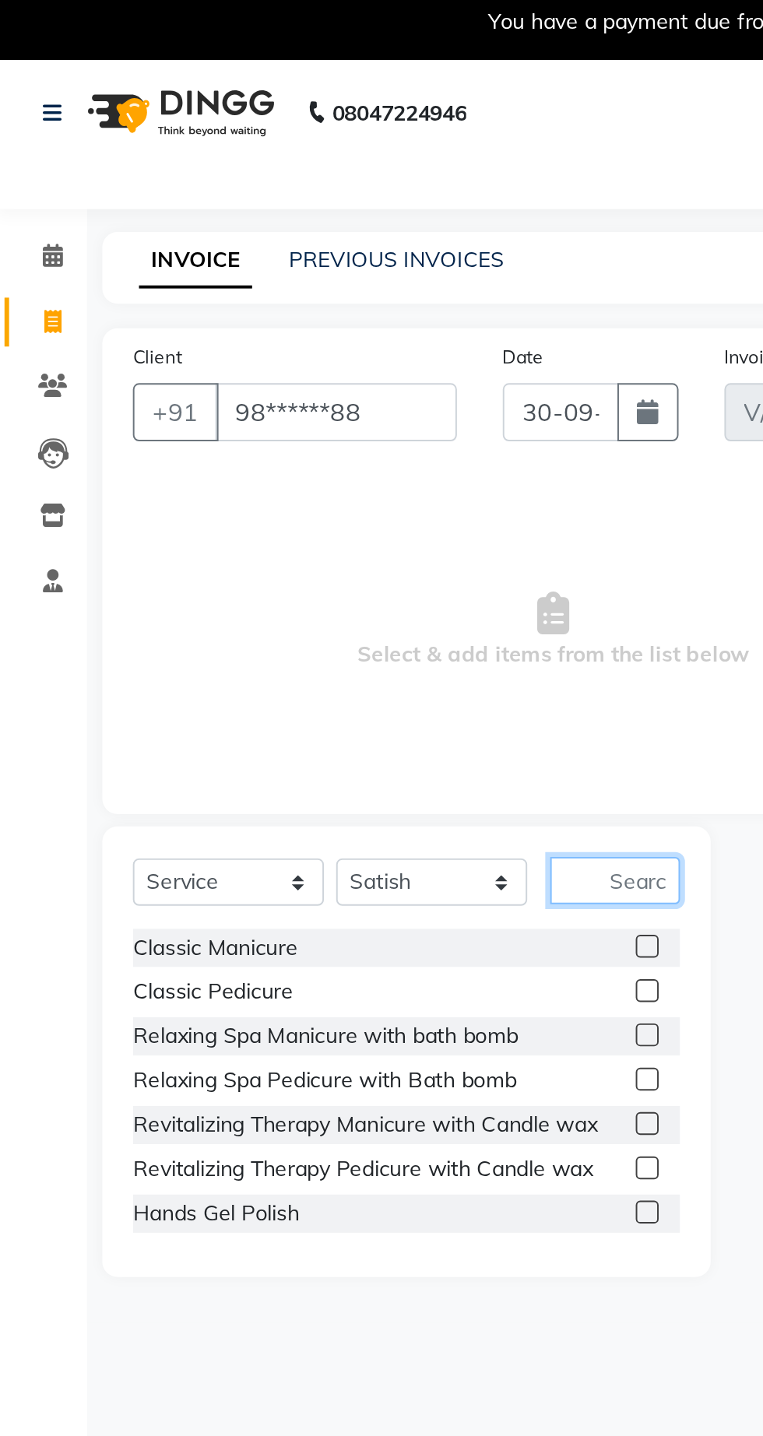
click at [322, 461] on input "text" at bounding box center [315, 457] width 66 height 24
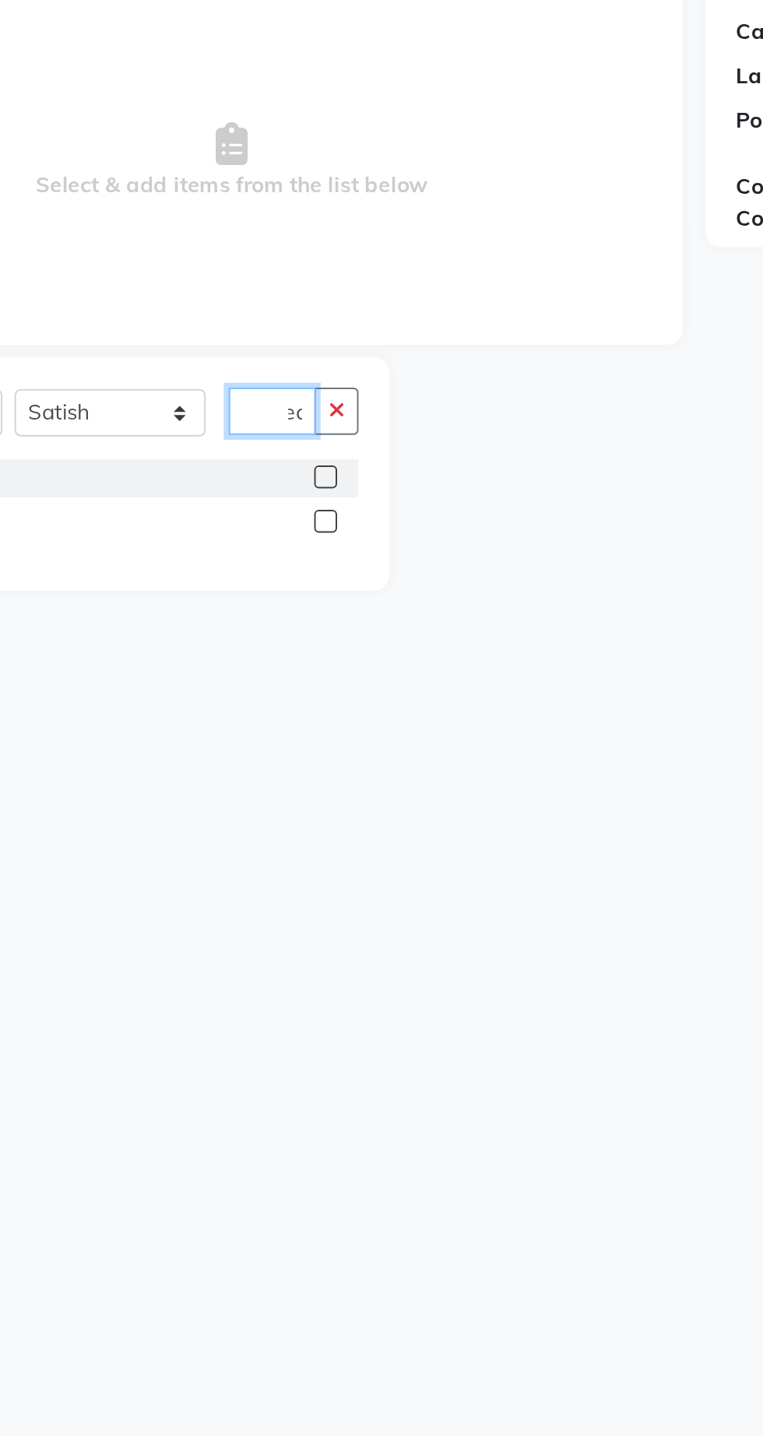
scroll to position [0, 14]
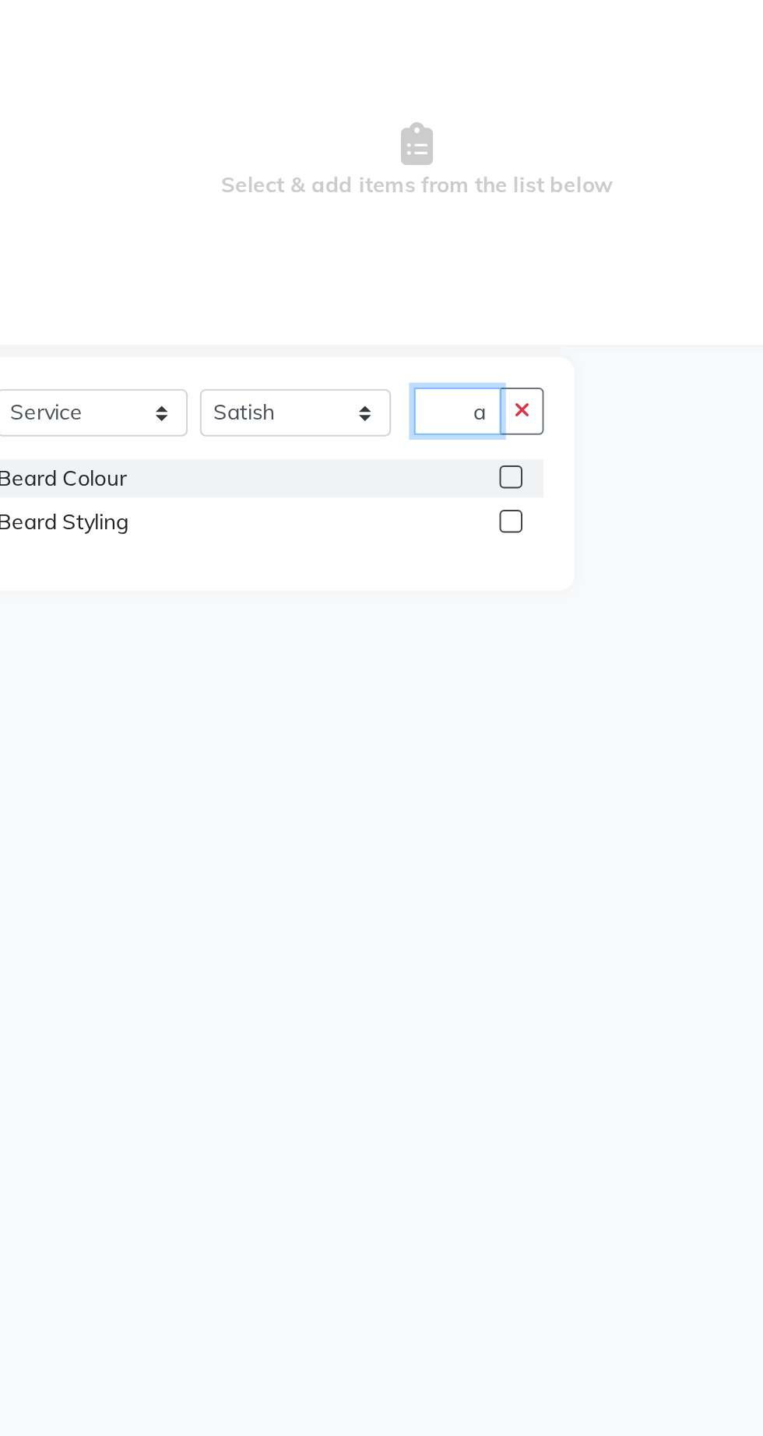
type input "Bear"
click at [330, 514] on label at bounding box center [332, 513] width 12 height 12
click at [330, 514] on input "checkbox" at bounding box center [331, 514] width 10 height 10
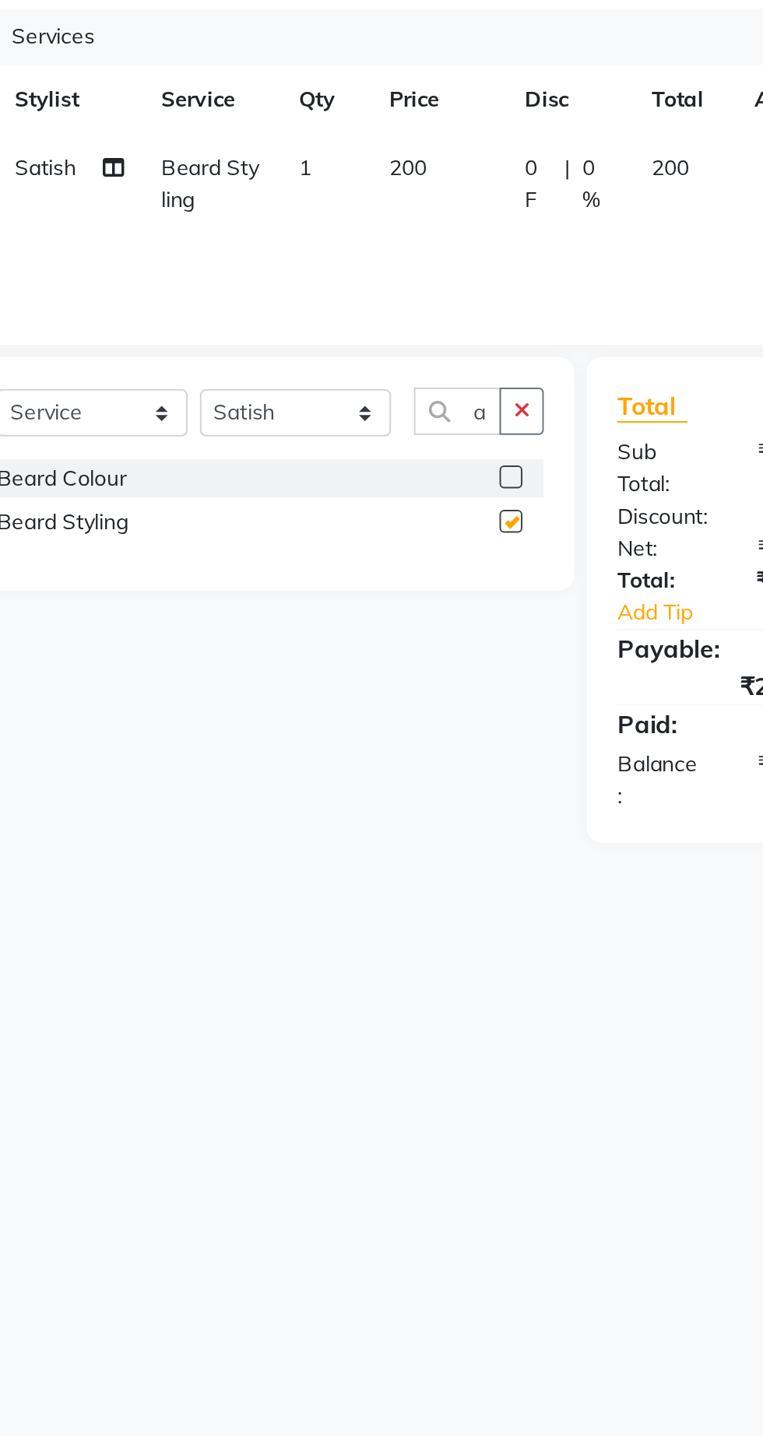
scroll to position [0, 0]
checkbox input "false"
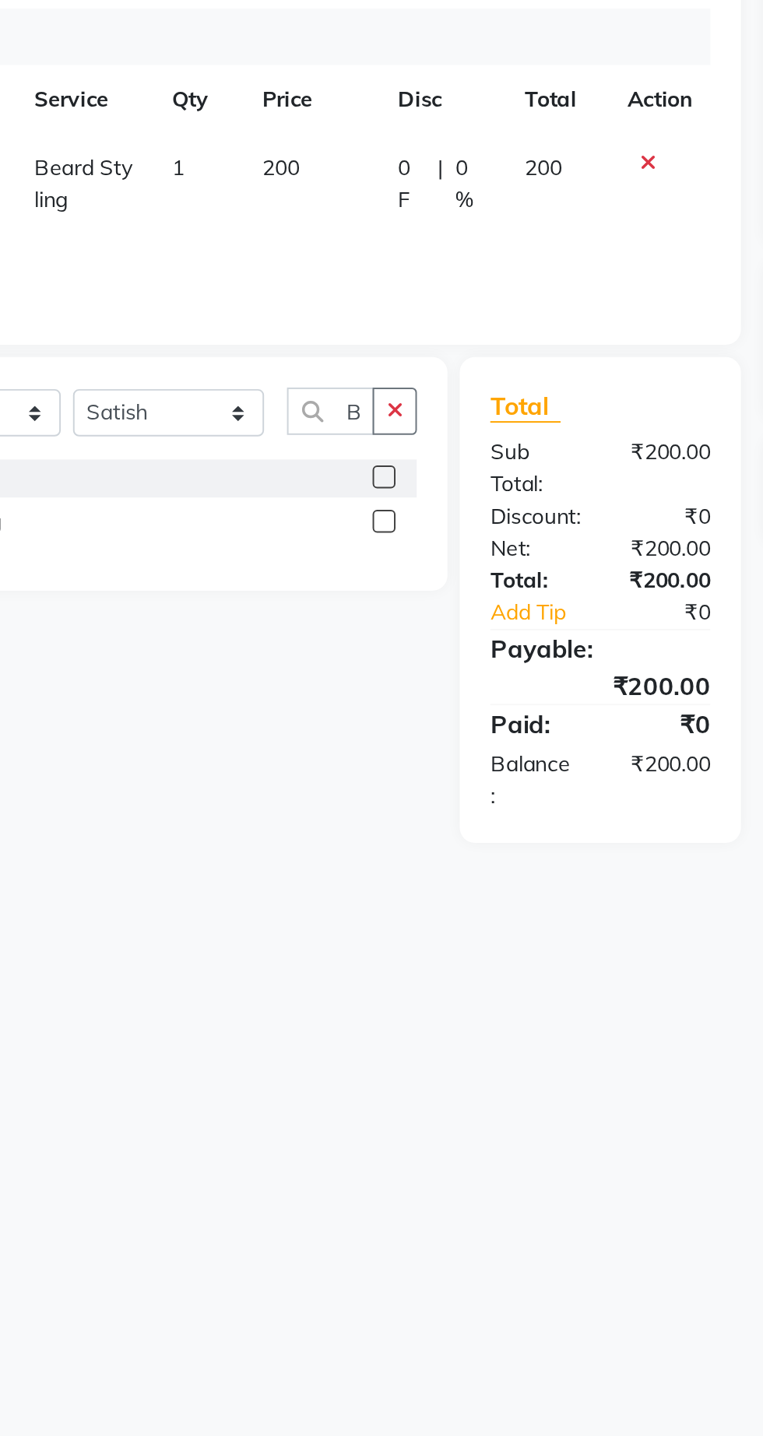
click at [299, 324] on td "200" at bounding box center [295, 341] width 69 height 51
select select "93331"
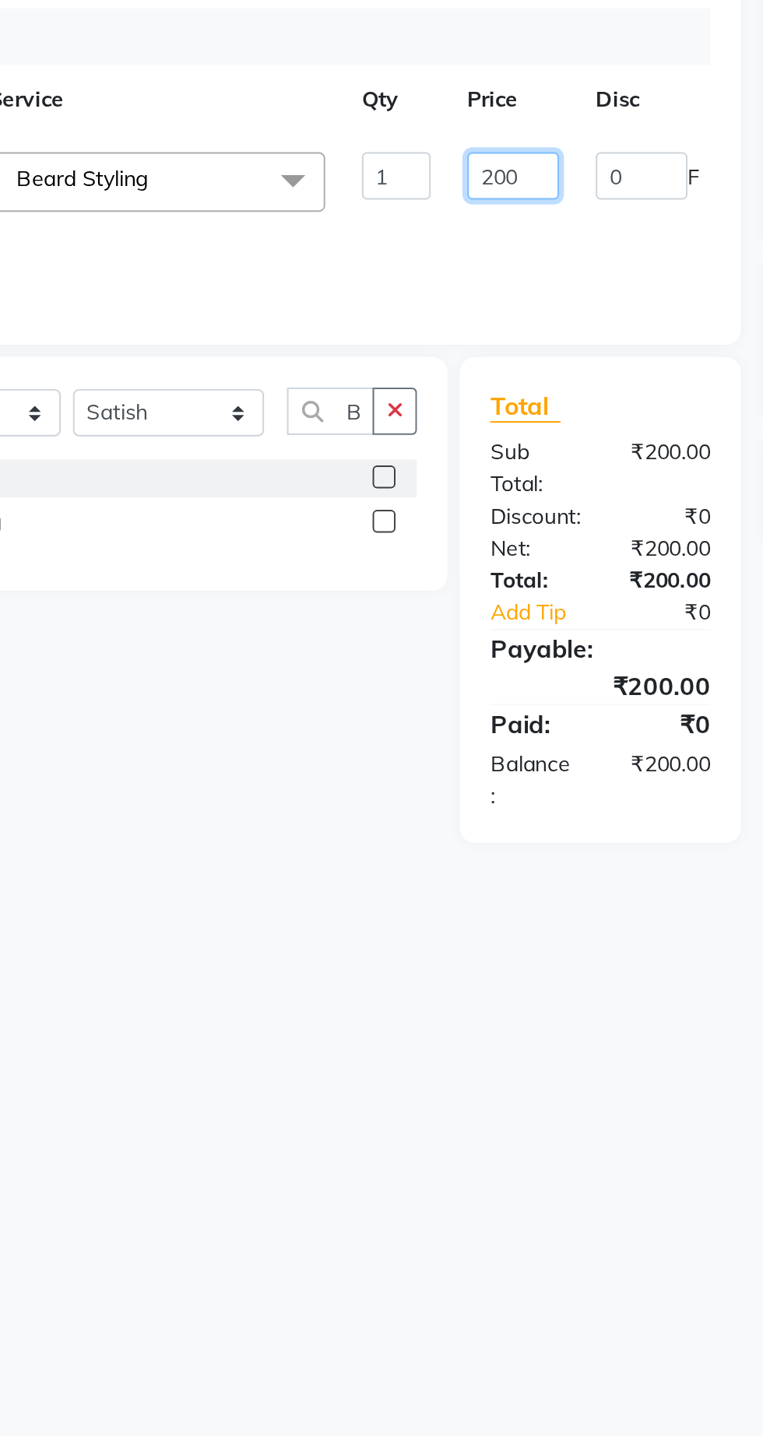
click at [411, 335] on input "200" at bounding box center [397, 337] width 47 height 24
type input "2"
type input "150"
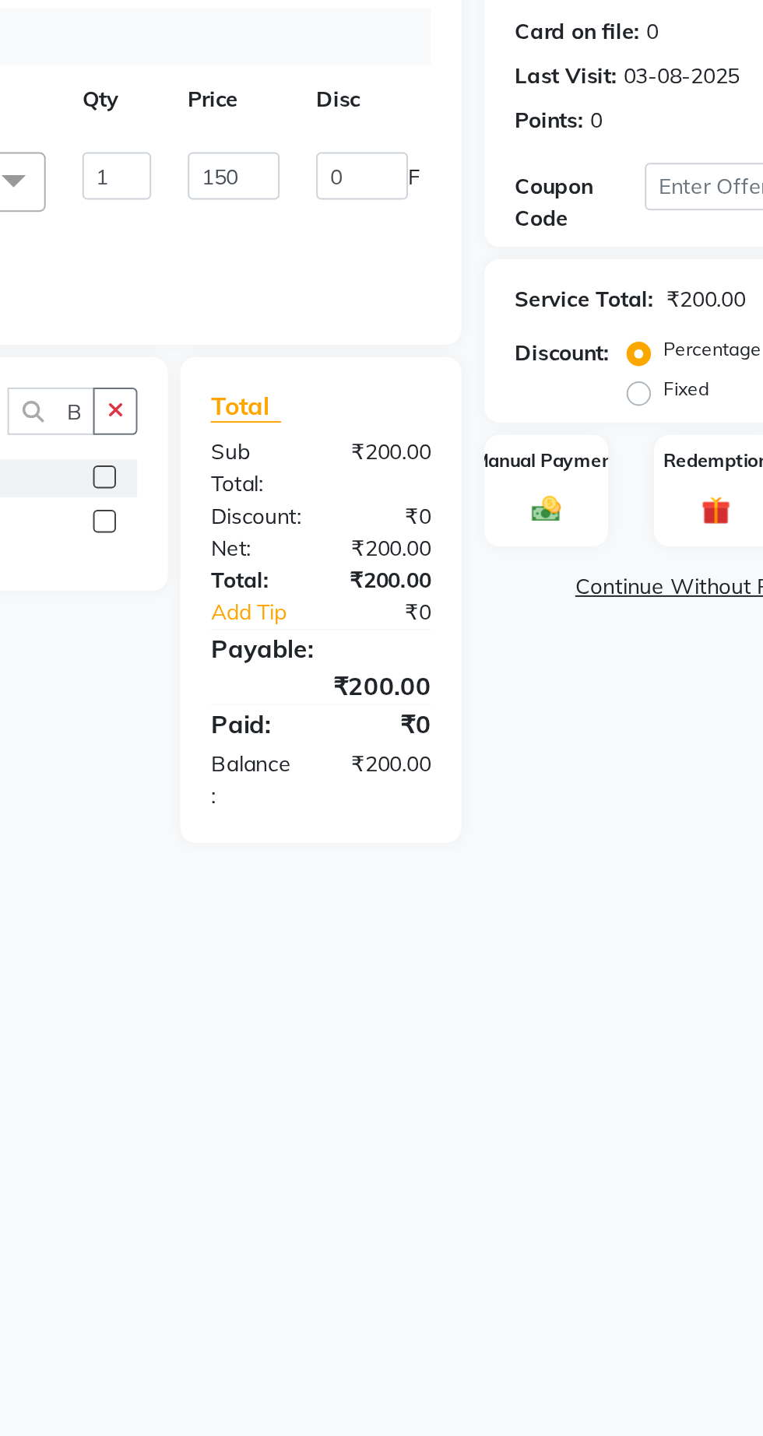
click at [552, 517] on div "Manual Payment" at bounding box center [556, 498] width 63 height 58
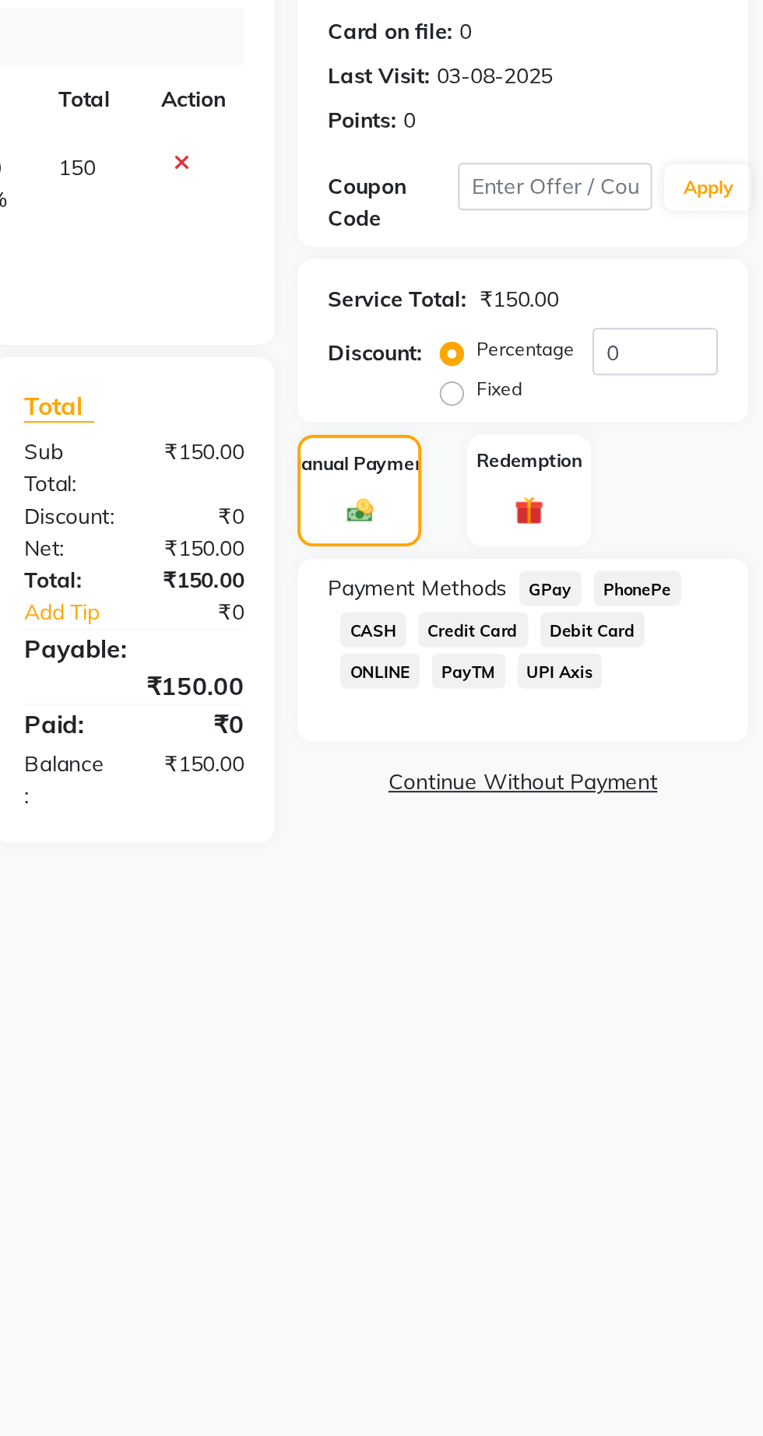
click at [654, 543] on span "GPay" at bounding box center [654, 547] width 32 height 18
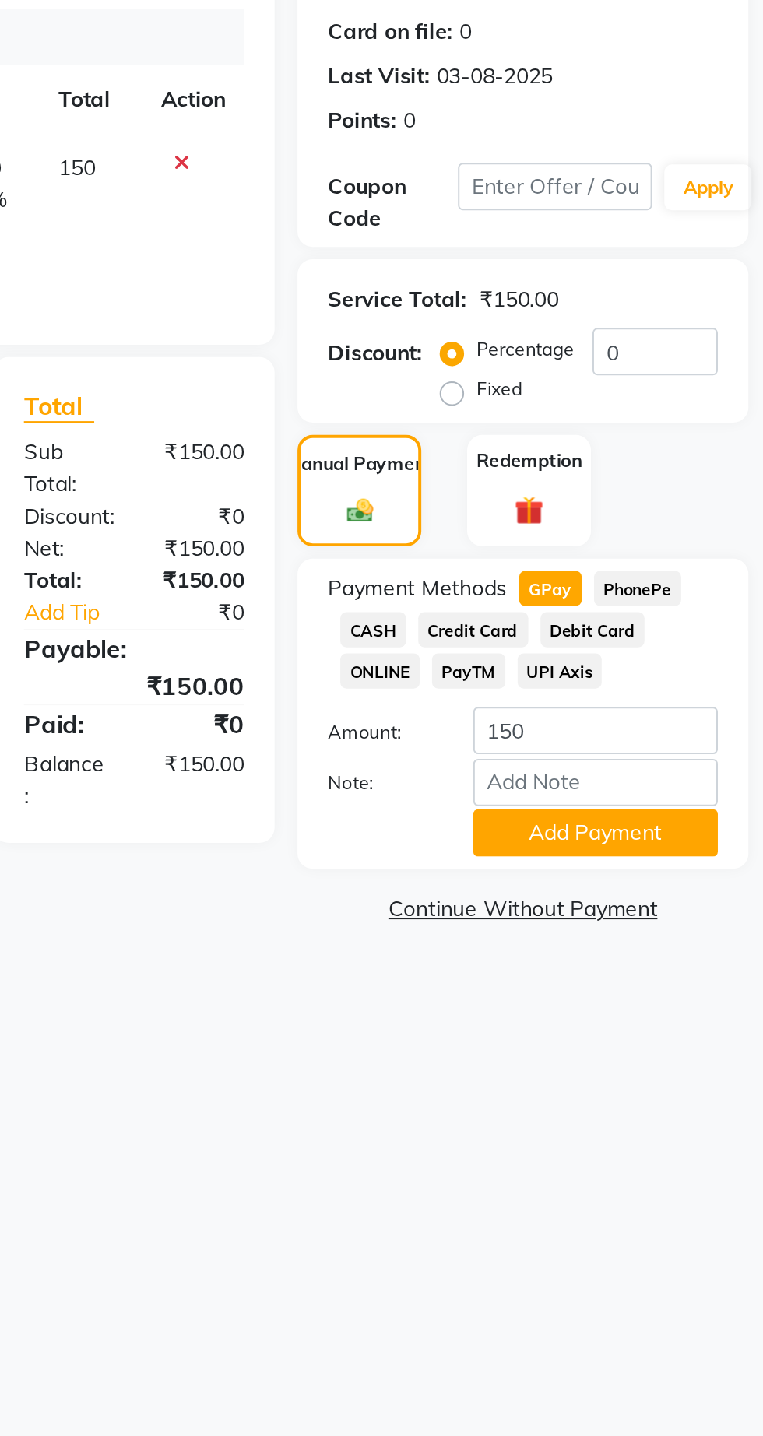
click at [676, 673] on button "Add Payment" at bounding box center [677, 672] width 124 height 24
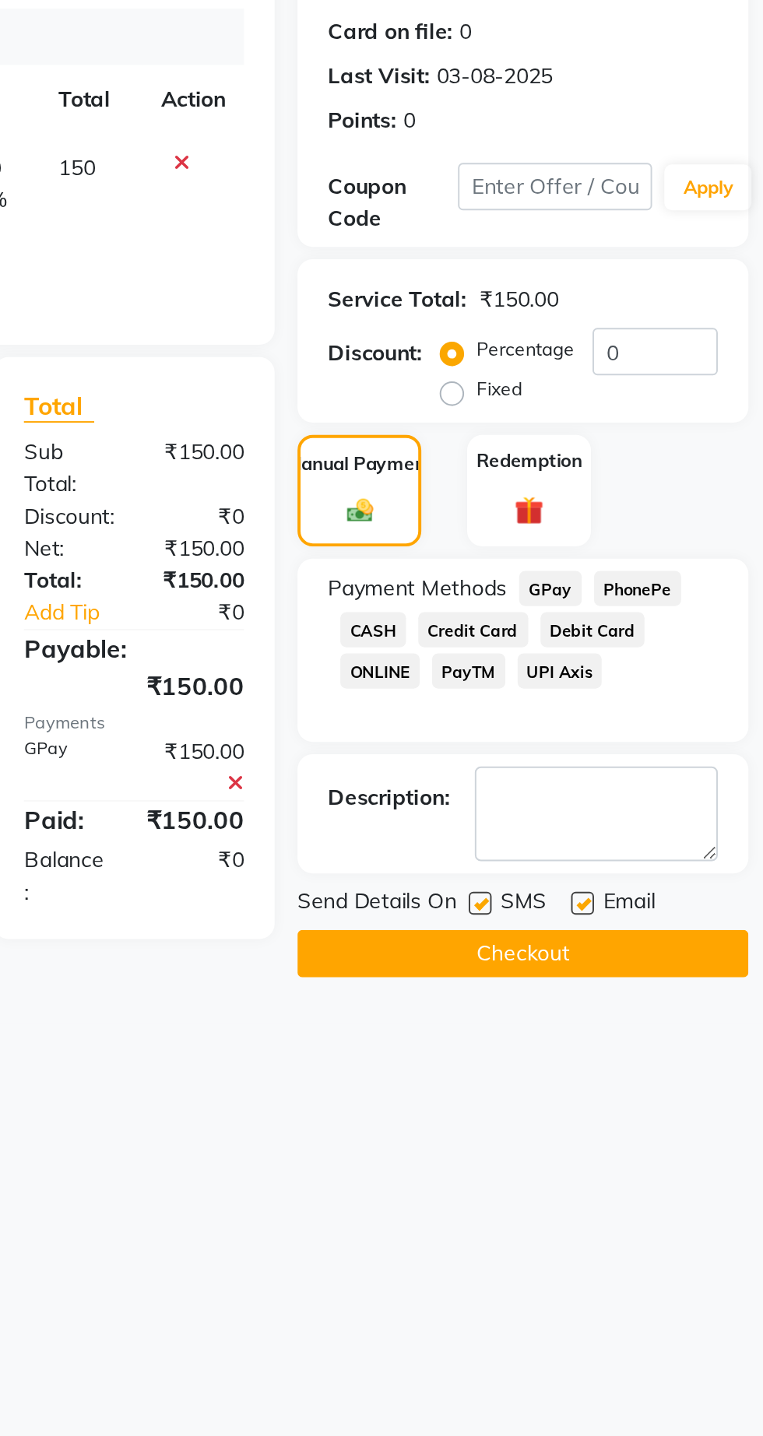
click at [664, 742] on button "Checkout" at bounding box center [640, 733] width 230 height 24
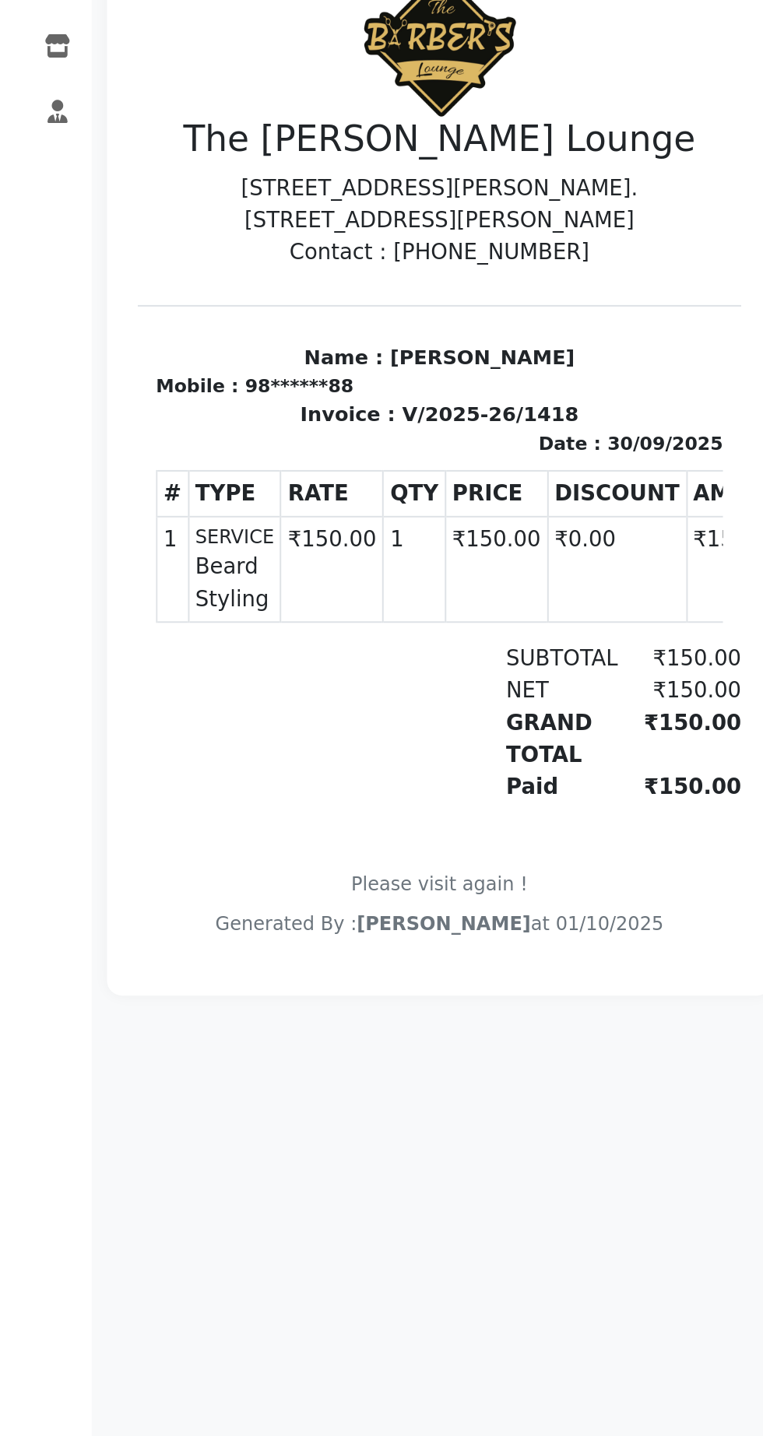
select select "service"
